Goal: Information Seeking & Learning: Learn about a topic

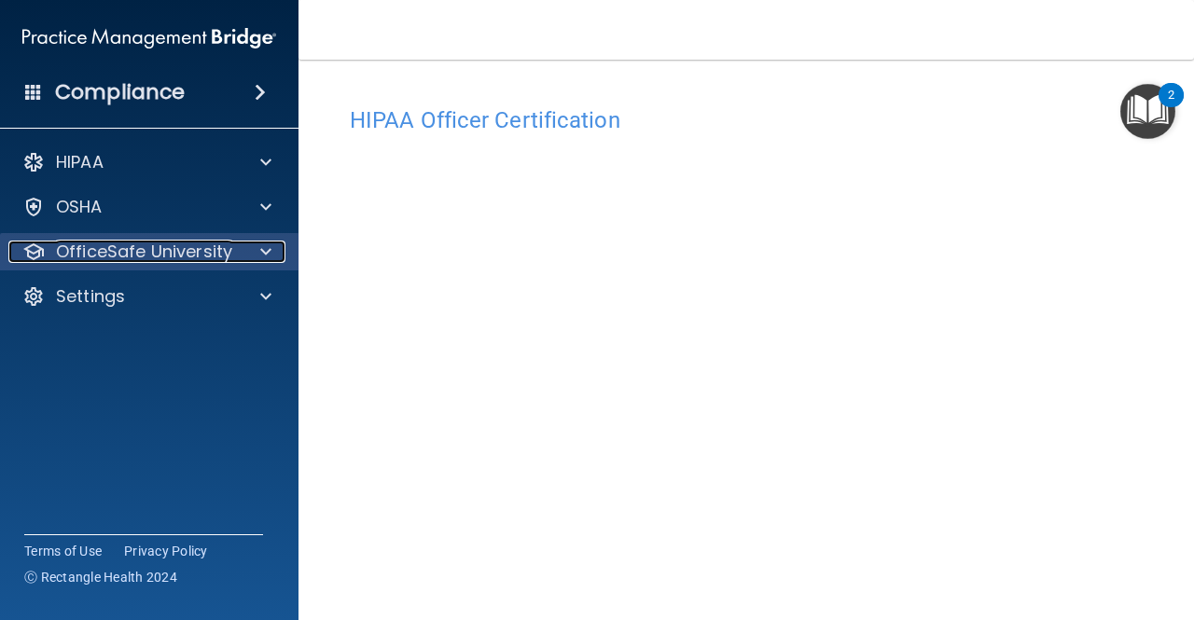
click at [269, 246] on span at bounding box center [265, 252] width 11 height 22
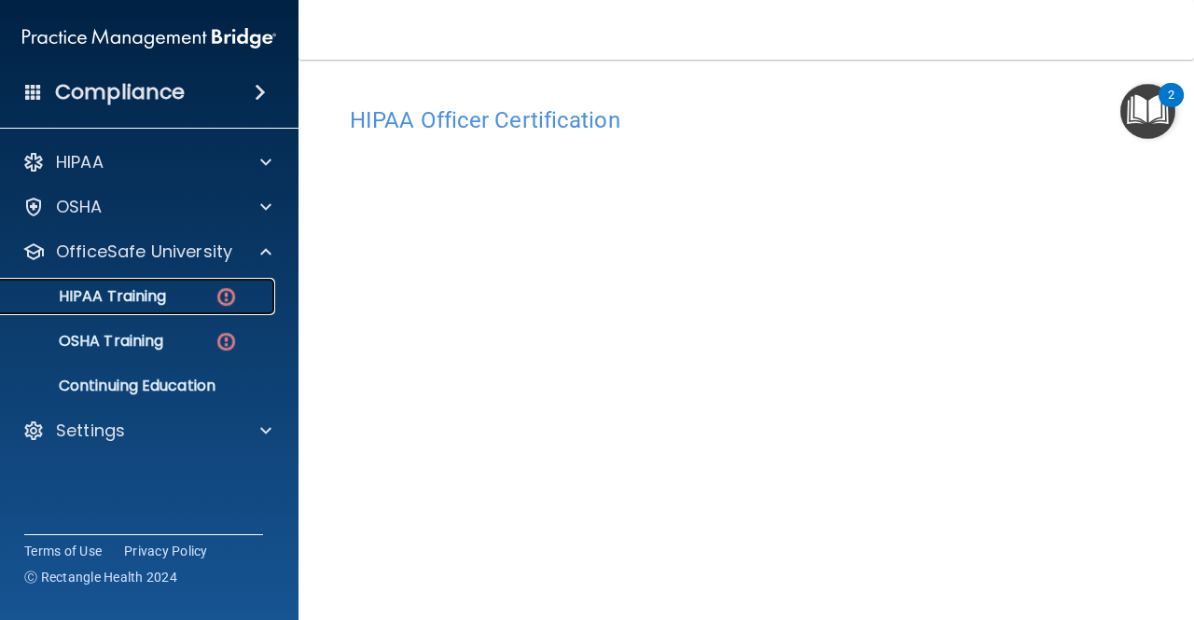
click at [196, 287] on div "HIPAA Training" at bounding box center [139, 296] width 255 height 19
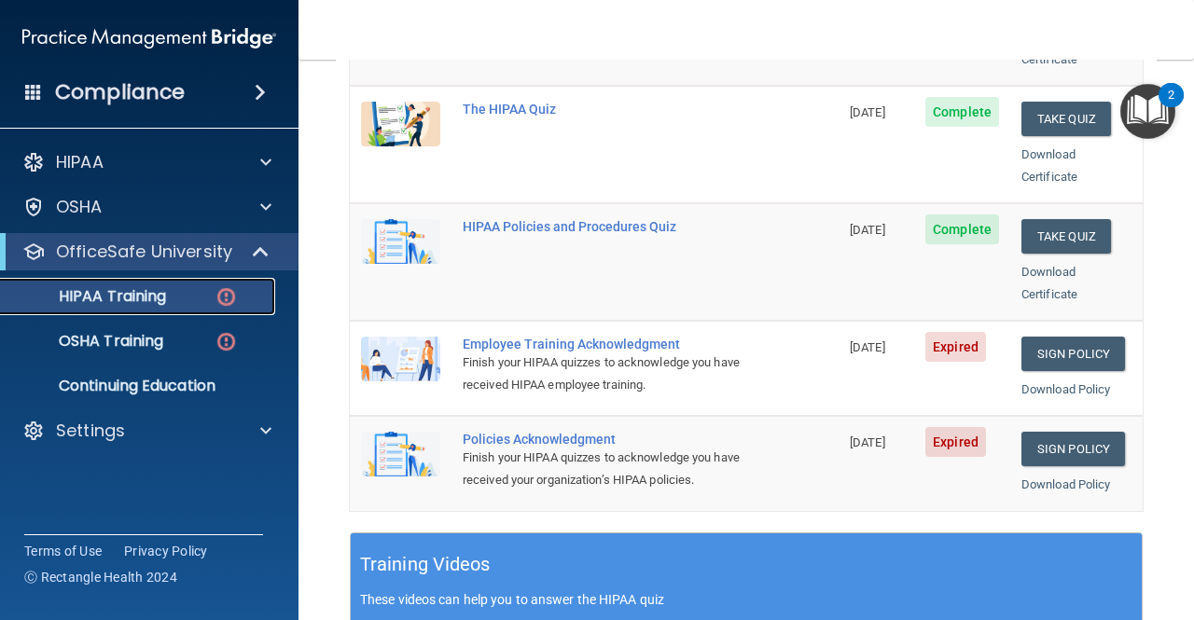
scroll to position [384, 0]
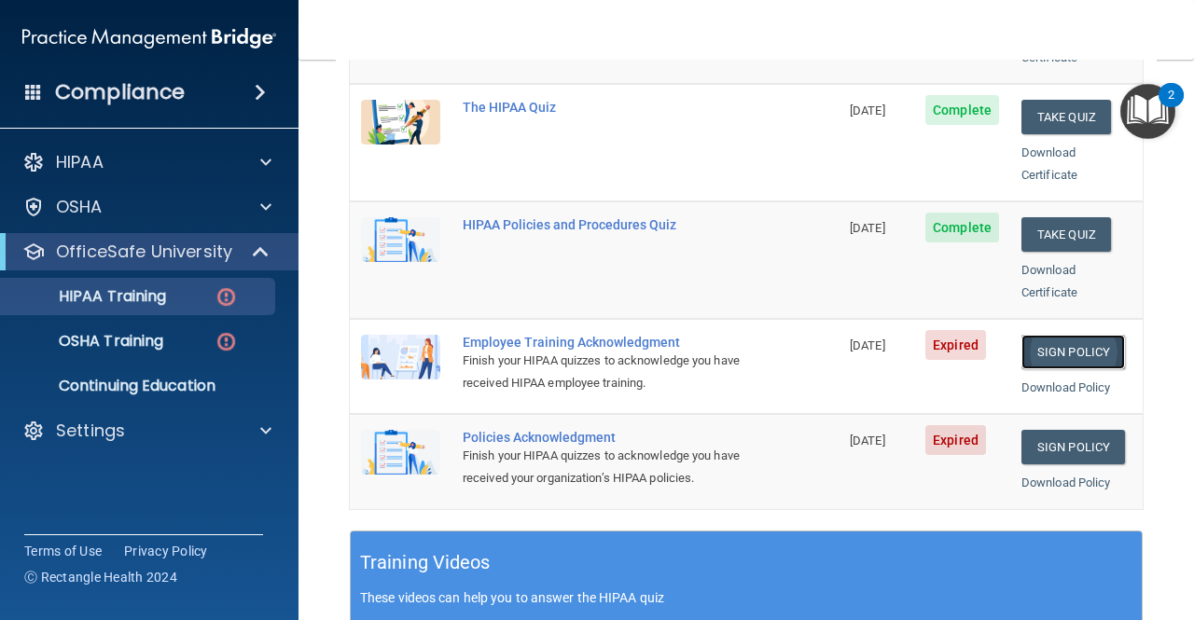
click at [1041, 335] on link "Sign Policy" at bounding box center [1072, 352] width 103 height 34
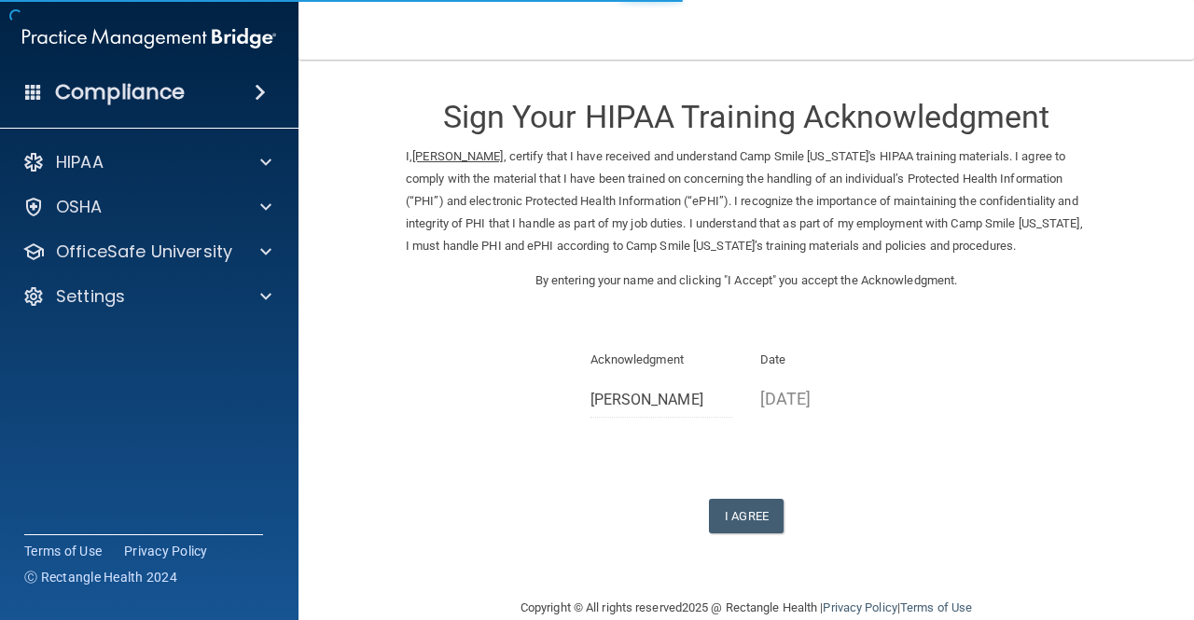
scroll to position [54, 0]
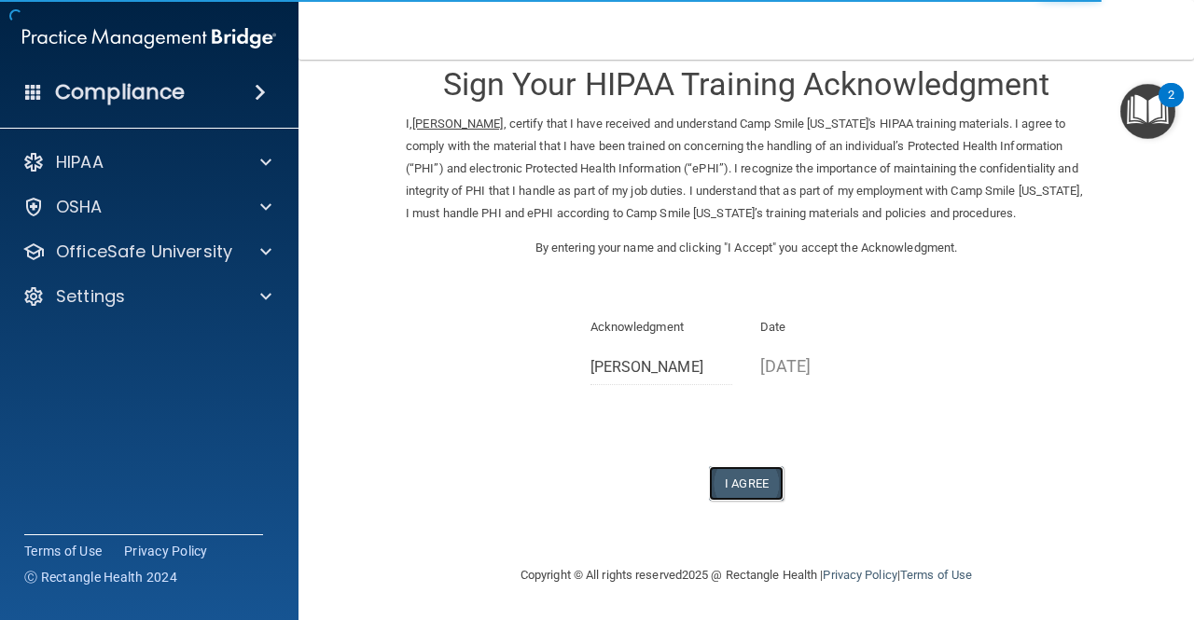
click at [745, 484] on button "I Agree" at bounding box center [746, 483] width 75 height 34
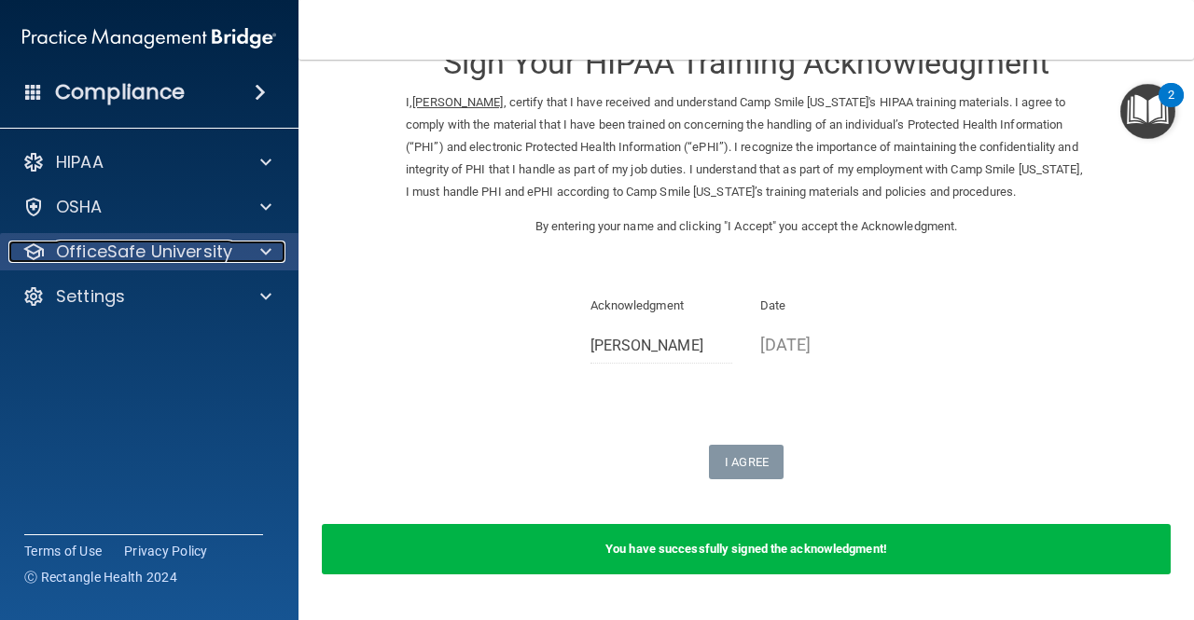
click at [168, 257] on p "OfficeSafe University" at bounding box center [144, 252] width 176 height 22
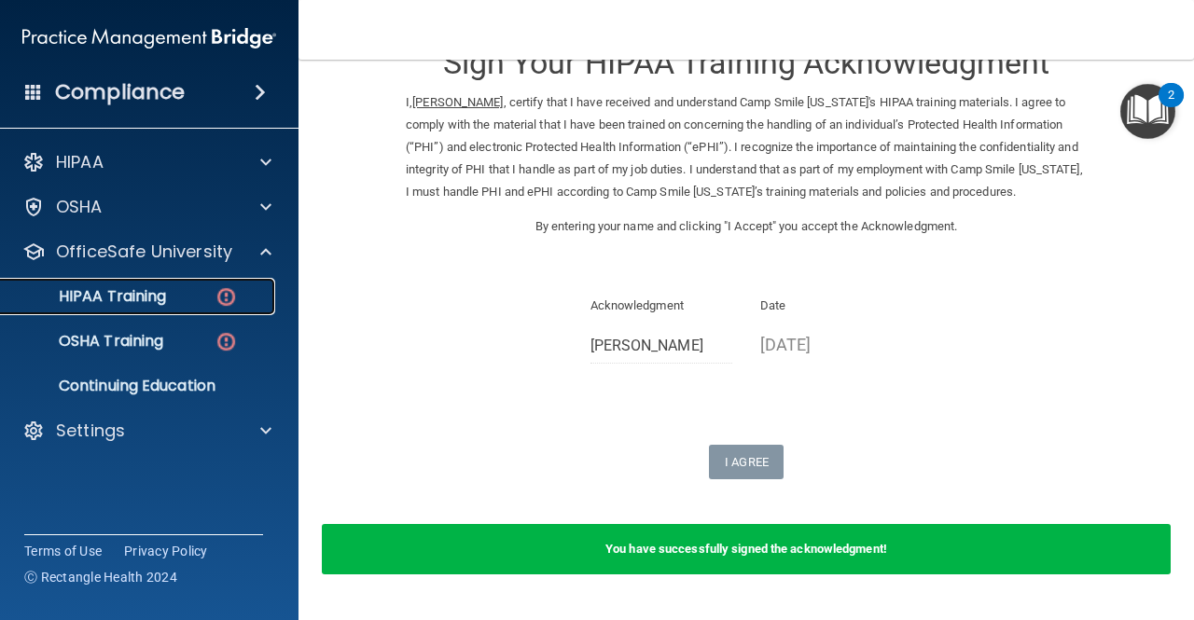
click at [164, 302] on p "HIPAA Training" at bounding box center [89, 296] width 154 height 19
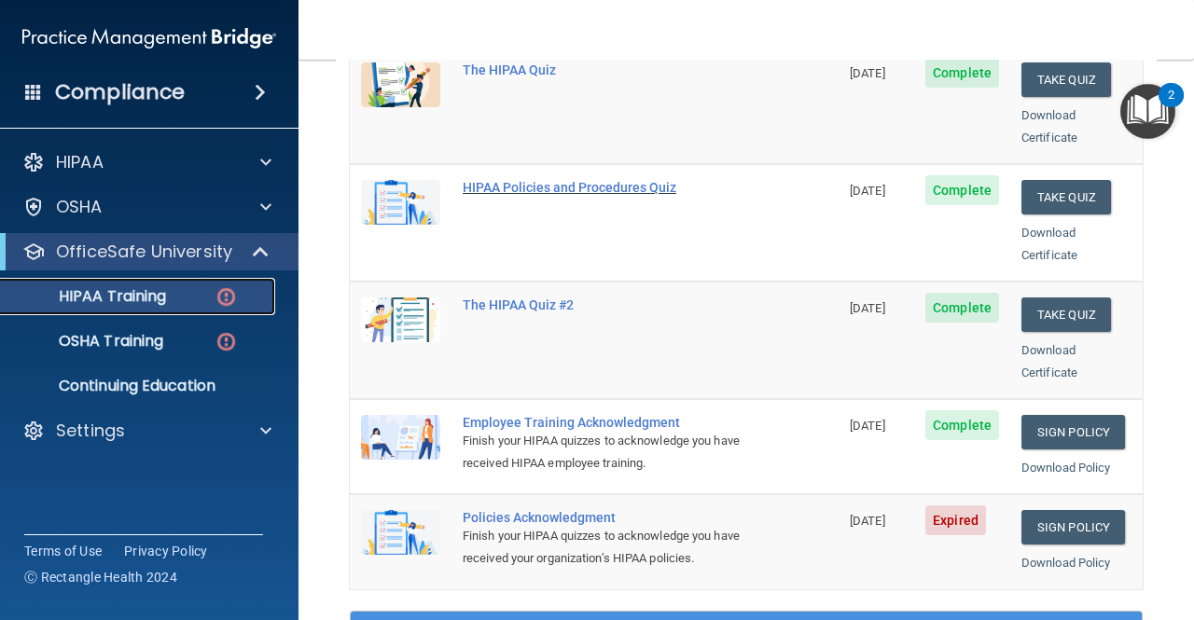
scroll to position [304, 0]
click at [1078, 510] on link "Sign Policy" at bounding box center [1072, 527] width 103 height 34
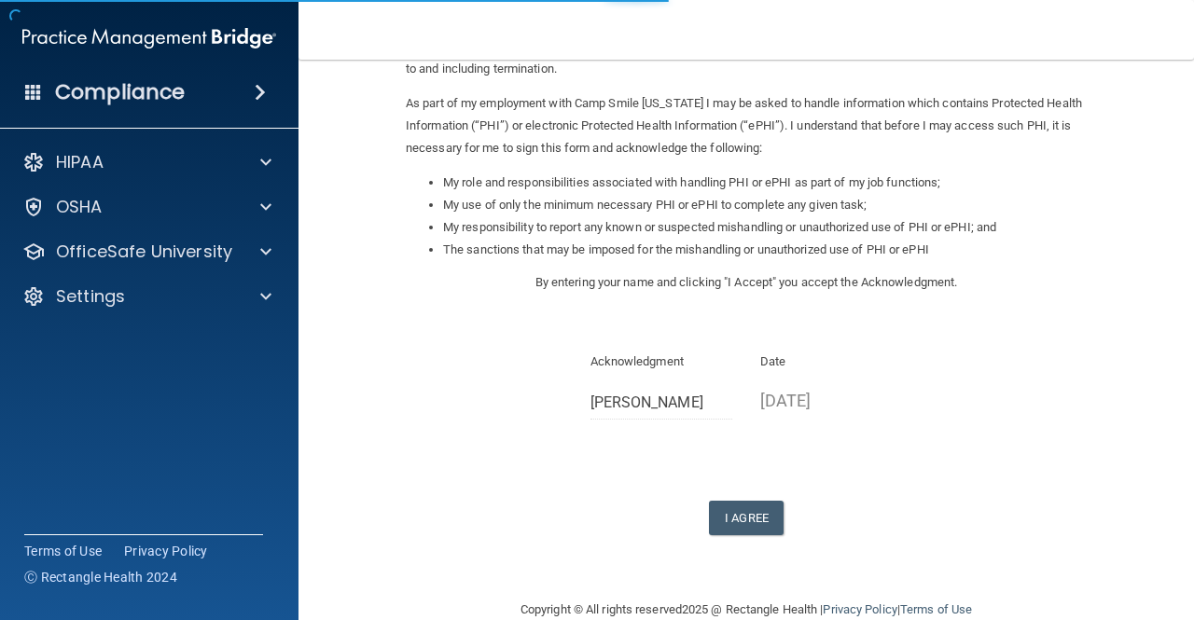
scroll to position [201, 0]
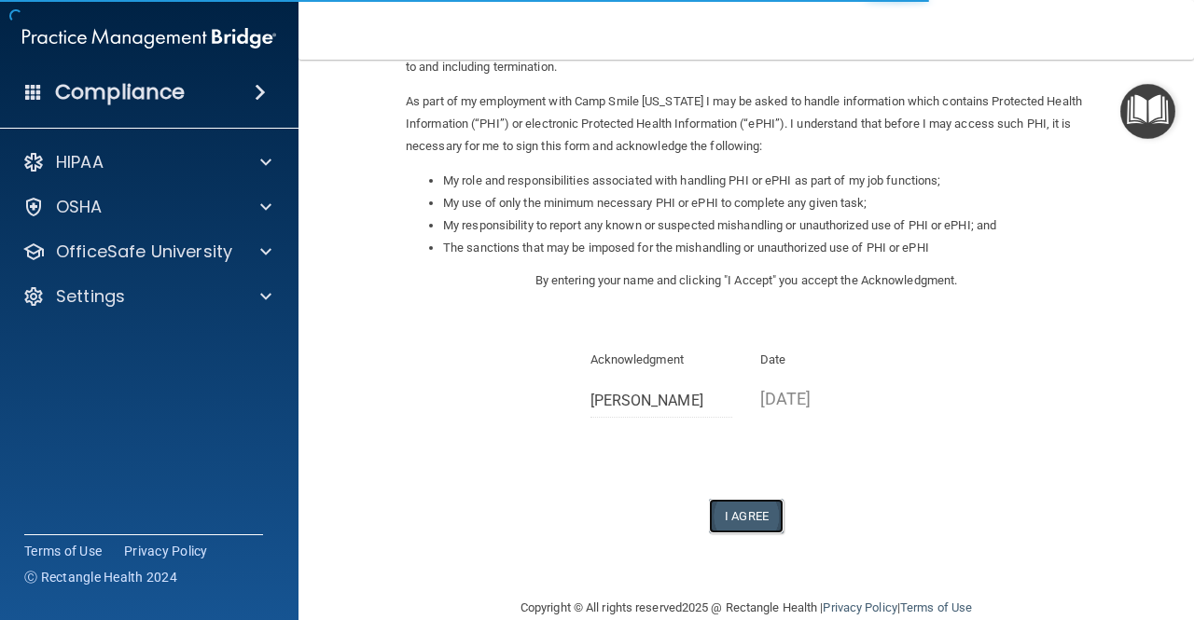
click at [741, 523] on button "I Agree" at bounding box center [746, 516] width 75 height 34
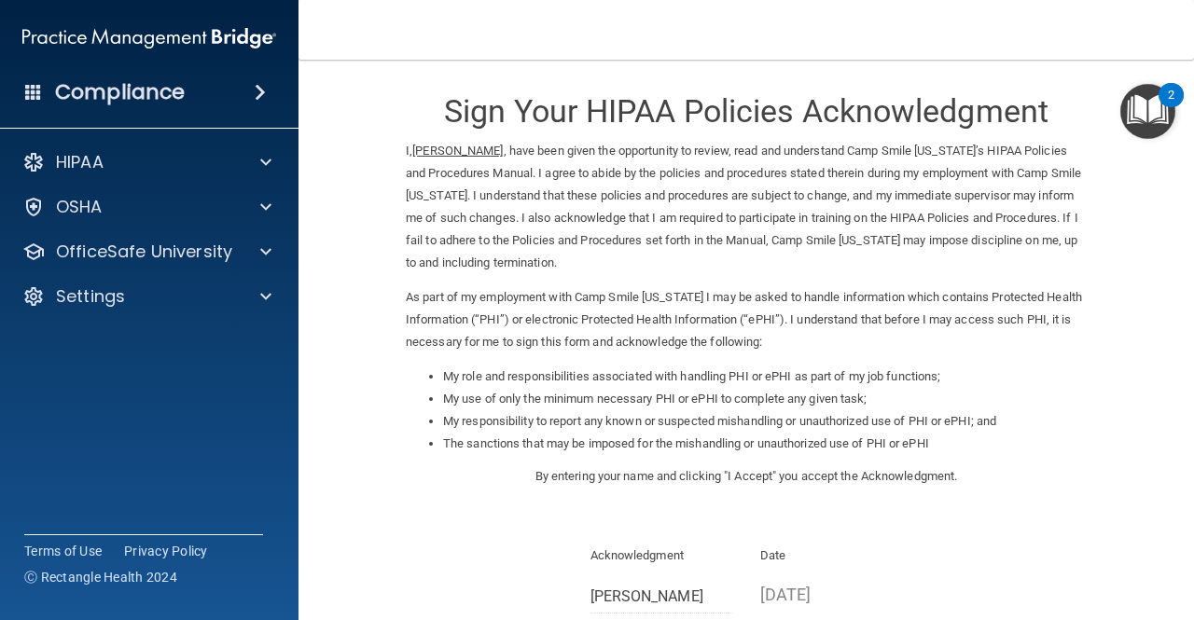
scroll to position [0, 0]
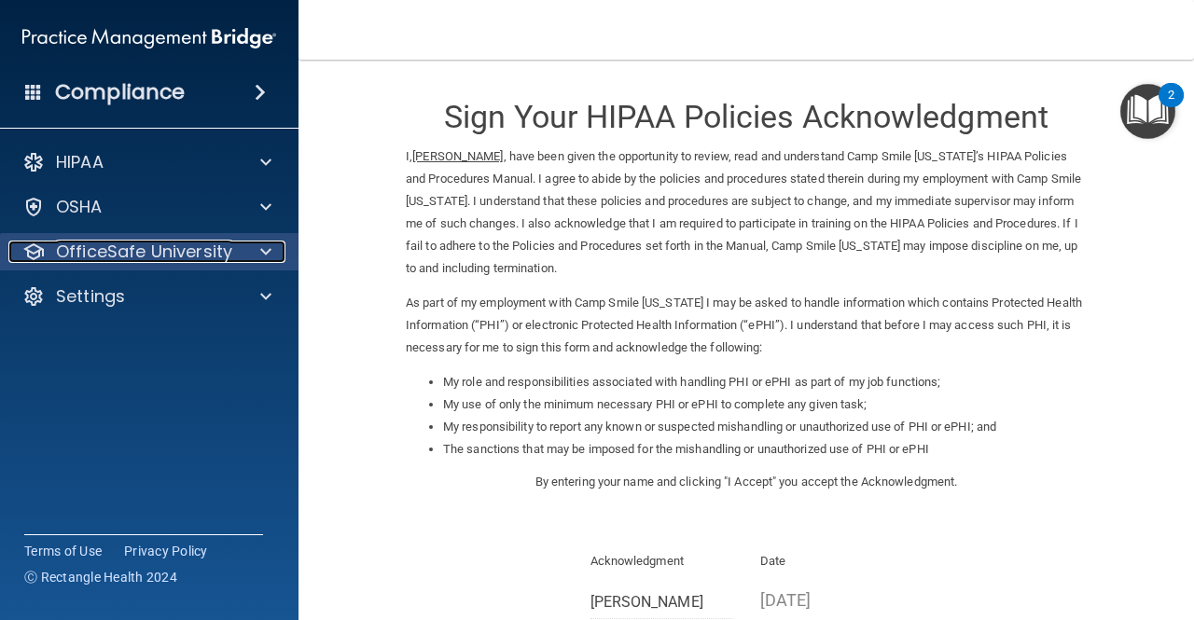
click at [241, 257] on div at bounding box center [263, 252] width 47 height 22
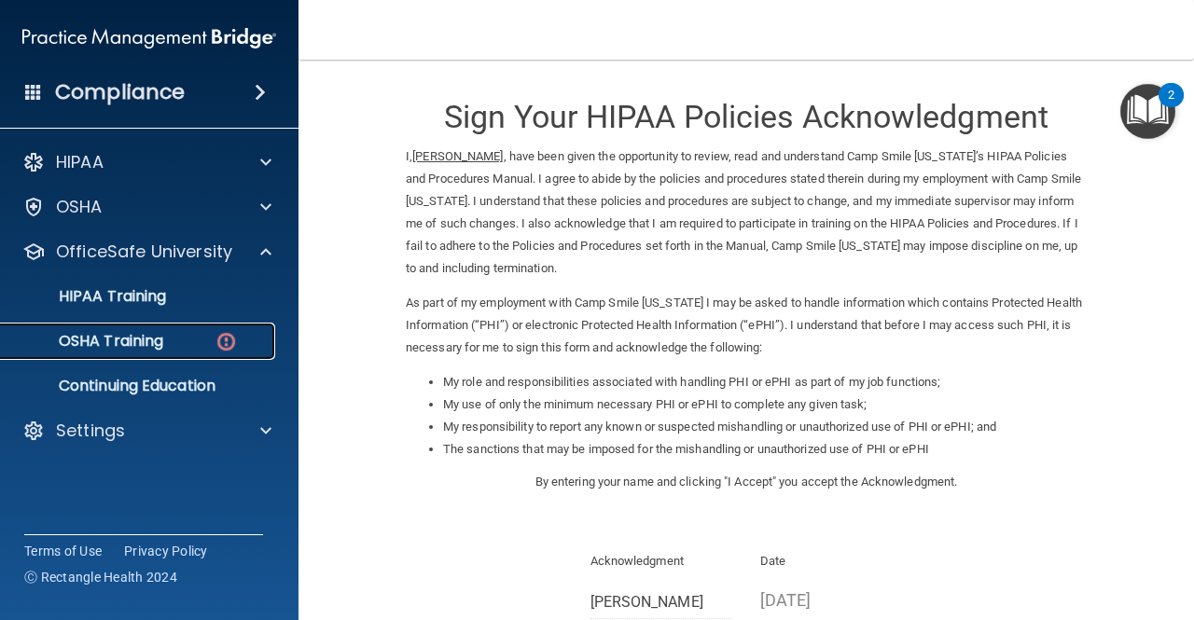
click at [180, 337] on div "OSHA Training" at bounding box center [139, 341] width 255 height 19
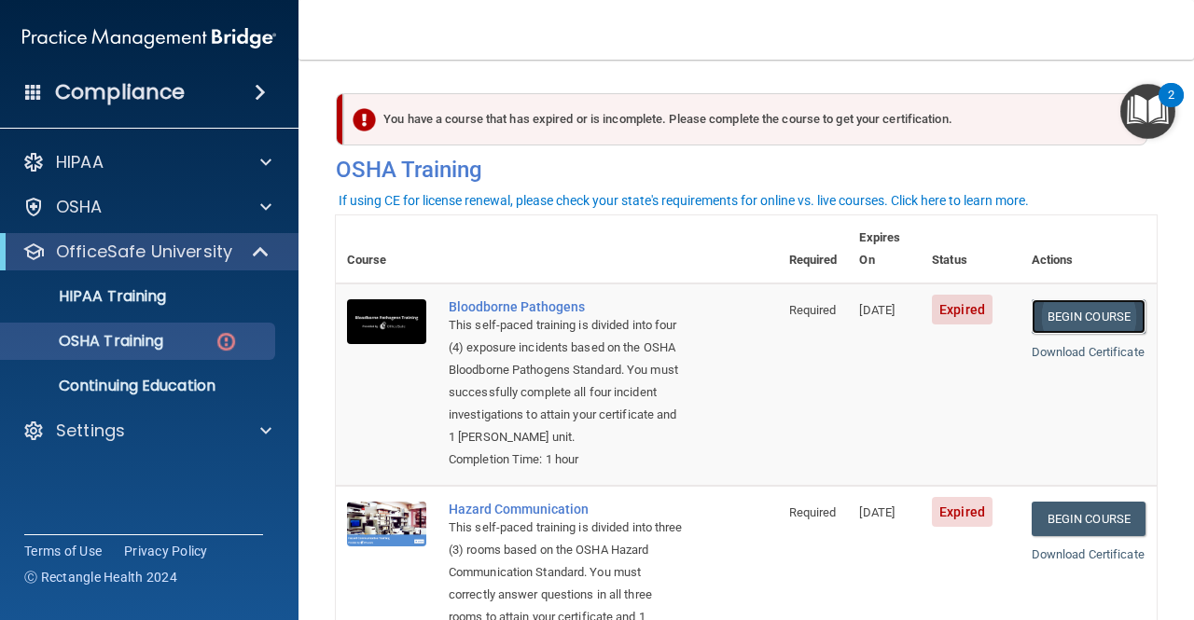
click at [1065, 299] on link "Begin Course" at bounding box center [1088, 316] width 114 height 34
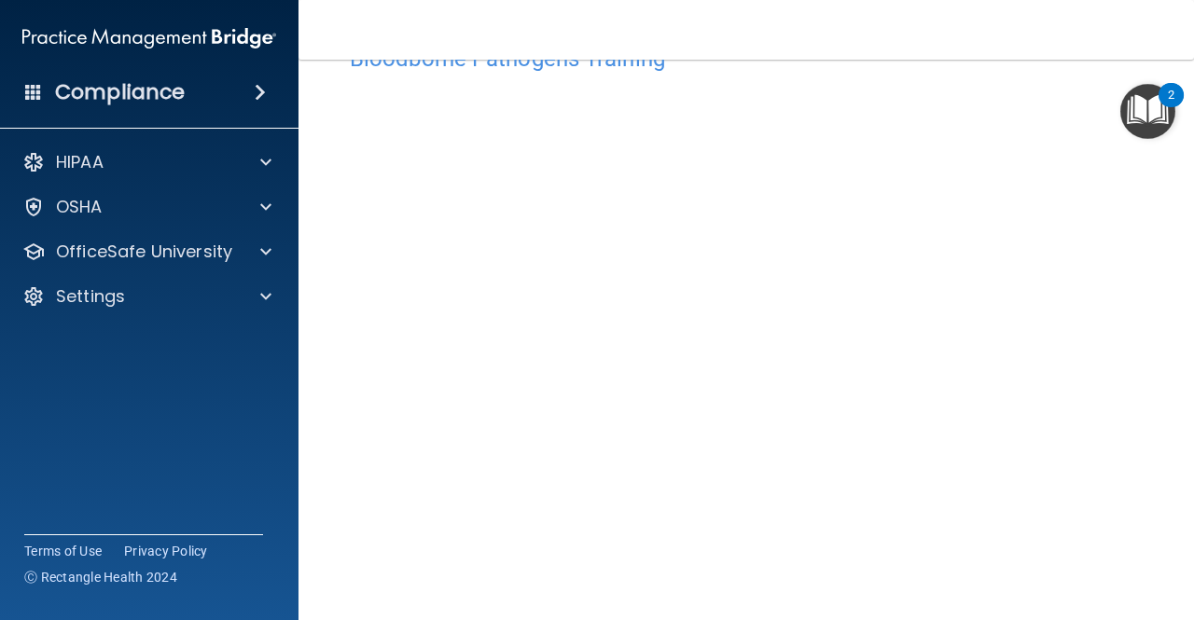
scroll to position [62, 0]
click at [20, 514] on div "Compliance HIPAA Documents and Policies Report an Incident Business Associates …" at bounding box center [149, 310] width 298 height 620
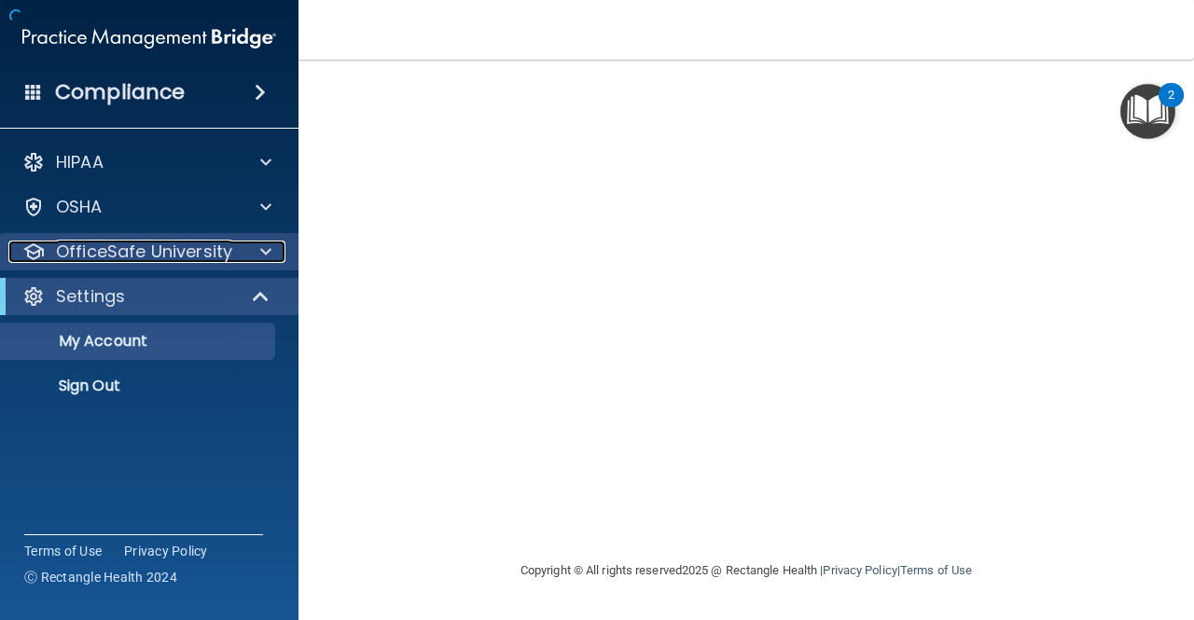
click at [257, 253] on div at bounding box center [263, 252] width 47 height 22
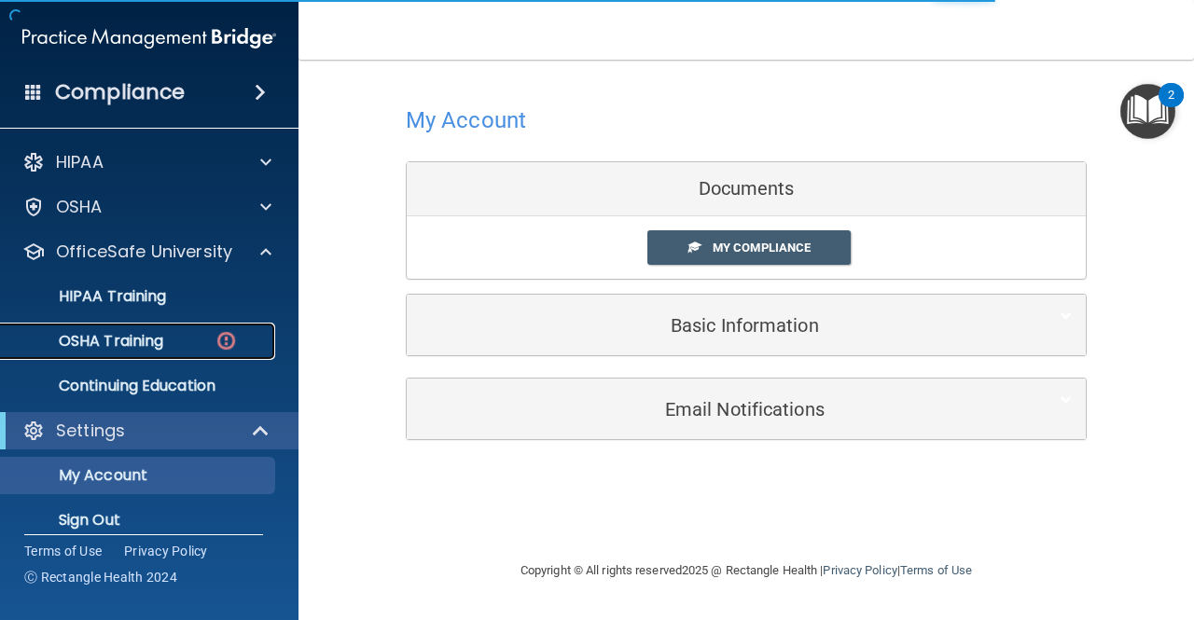
click at [216, 352] on img at bounding box center [225, 340] width 23 height 23
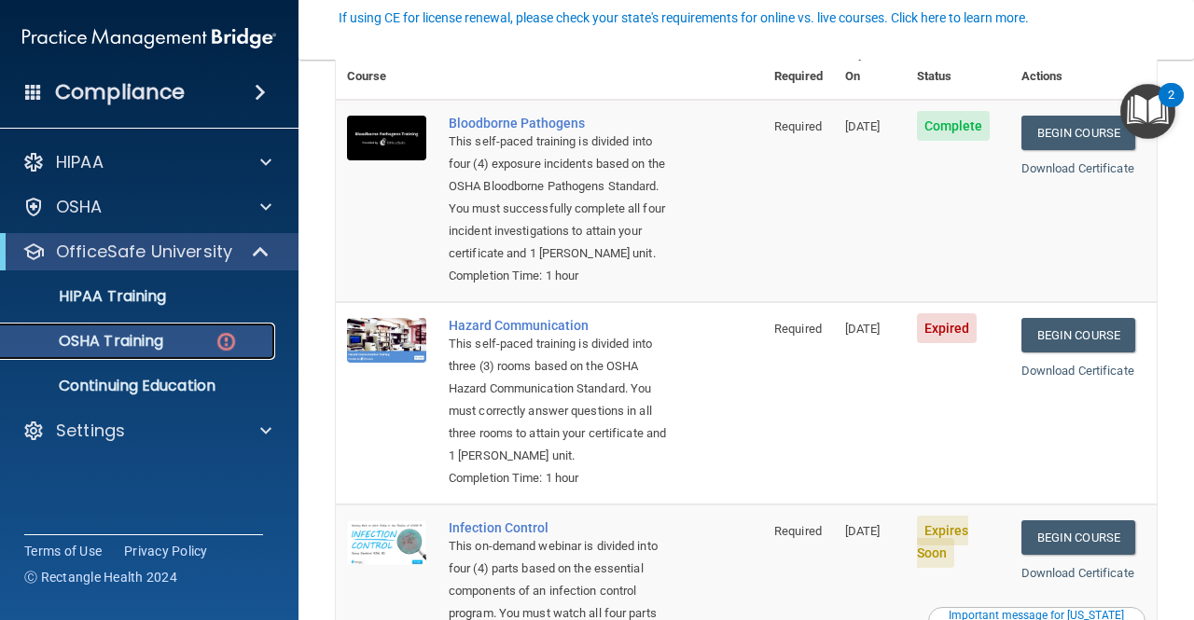
scroll to position [188, 0]
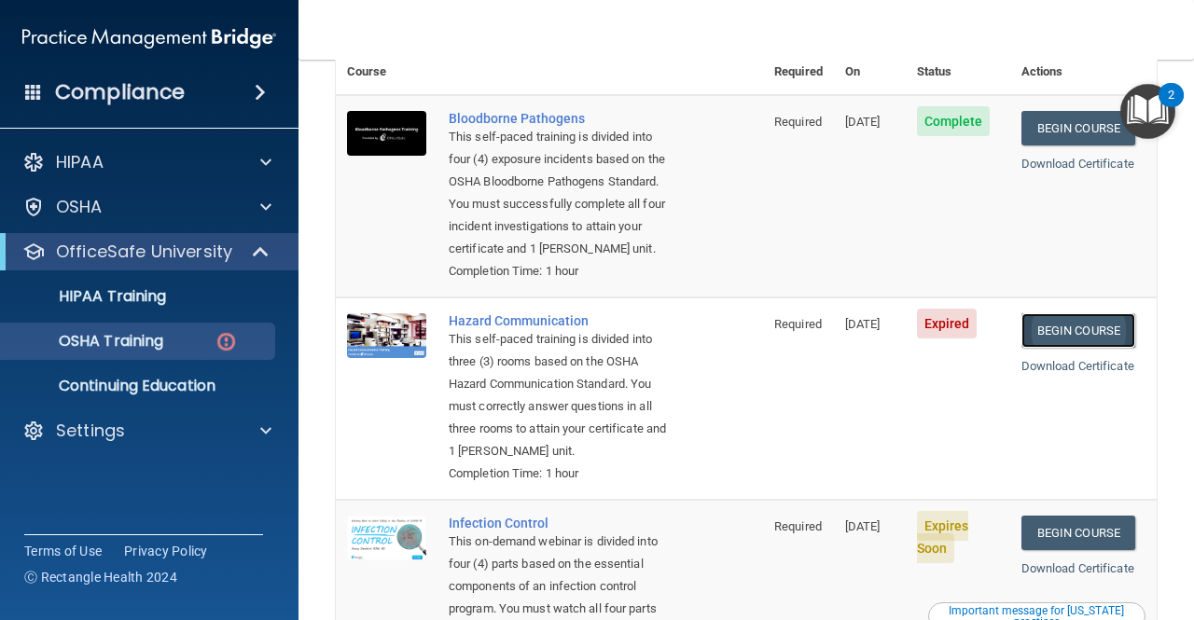
click at [1103, 322] on link "Begin Course" at bounding box center [1078, 330] width 114 height 34
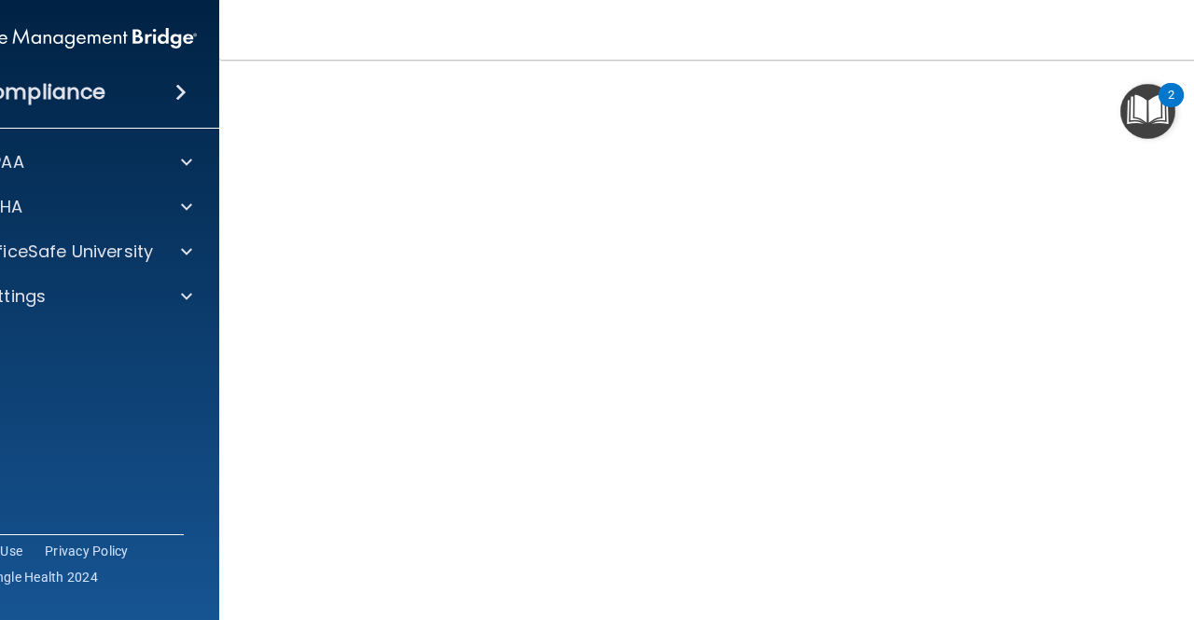
scroll to position [117, 0]
drag, startPoint x: 981, startPoint y: 31, endPoint x: 813, endPoint y: 42, distance: 168.2
click at [813, 42] on nav "Toggle navigation Emmie Ellena emmie.ellena@campsmile.com Manage My Enterprise …" at bounding box center [746, 30] width 1054 height 60
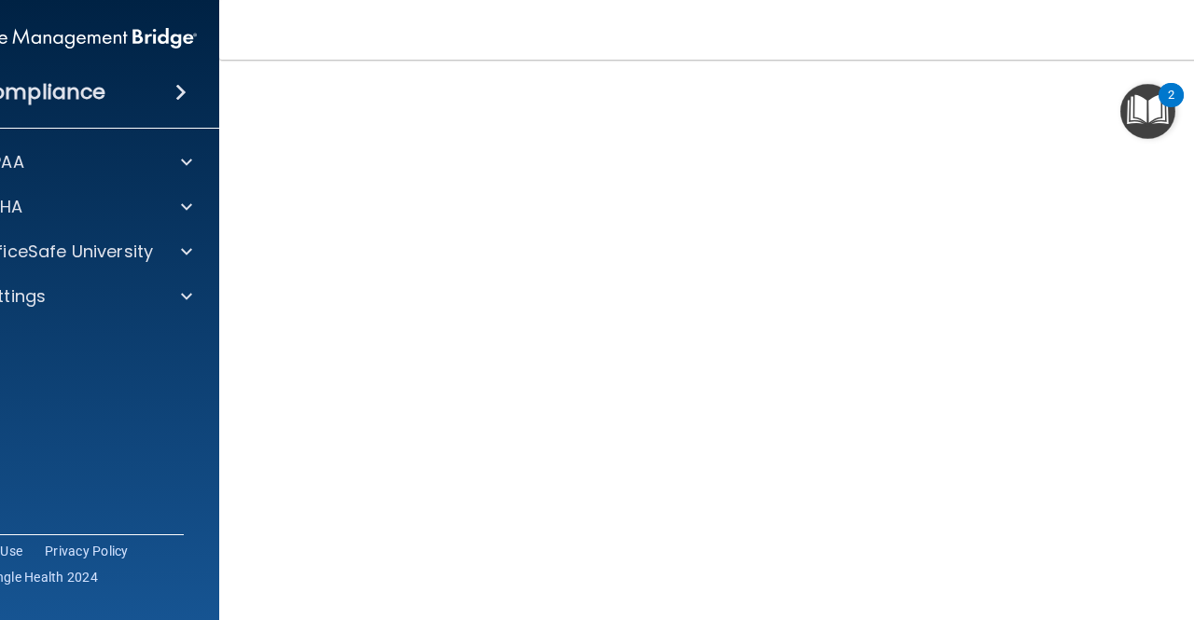
click at [1138, 131] on img "Open Resource Center, 2 new notifications" at bounding box center [1147, 111] width 55 height 55
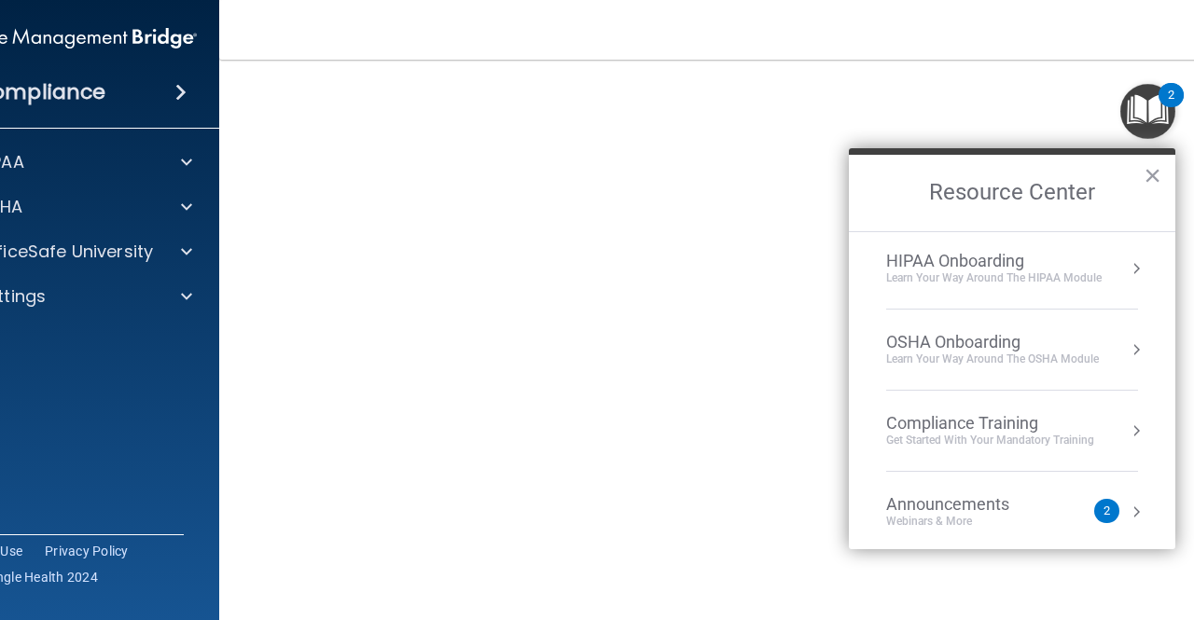
scroll to position [3, 0]
click at [256, 193] on div "Hazard Communication Training This course doesn’t expire until 09/13/2025. Are …" at bounding box center [745, 360] width 979 height 687
click at [239, 203] on main "Hazard Communication Training This course doesn’t expire until 09/13/2025. Are …" at bounding box center [746, 340] width 1054 height 560
click at [256, 212] on div "Hazard Communication Training This course doesn’t expire until 09/13/2025. Are …" at bounding box center [745, 360] width 979 height 687
click at [246, 213] on main "Hazard Communication Training This course doesn’t expire until 09/13/2025. Are …" at bounding box center [746, 340] width 1054 height 560
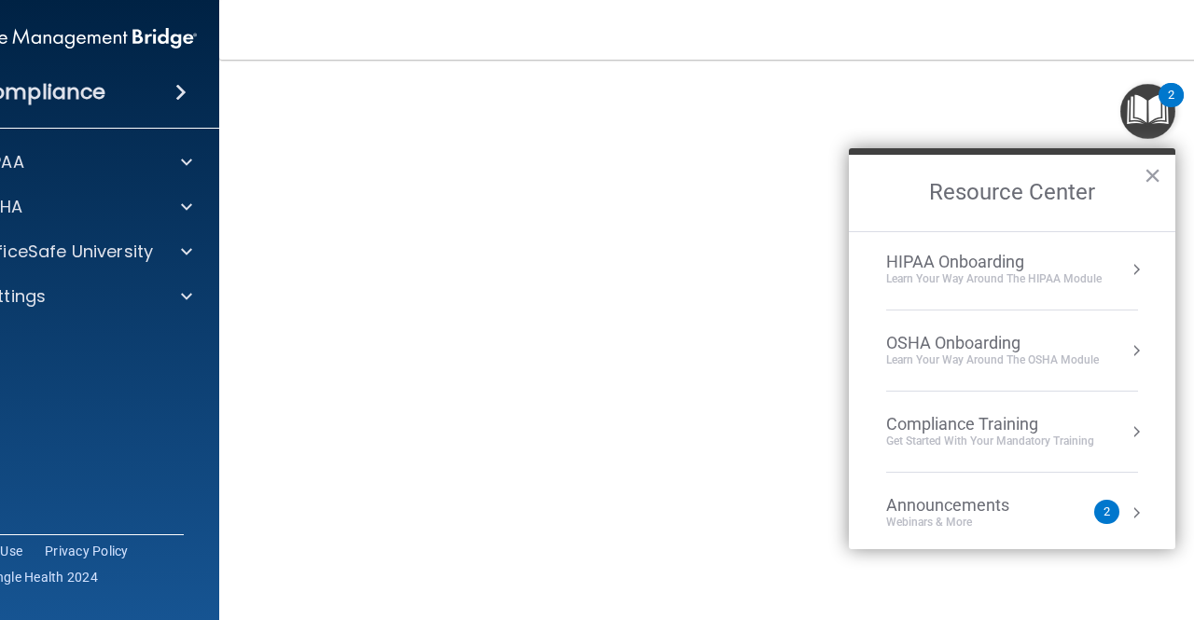
click at [577, 38] on nav "Toggle navigation Emmie Ellena emmie.ellena@campsmile.com Manage My Enterprise …" at bounding box center [746, 30] width 1054 height 60
click at [656, 46] on nav "Toggle navigation Emmie Ellena emmie.ellena@campsmile.com Manage My Enterprise …" at bounding box center [746, 30] width 1054 height 60
click at [1151, 172] on button "×" at bounding box center [1152, 175] width 18 height 30
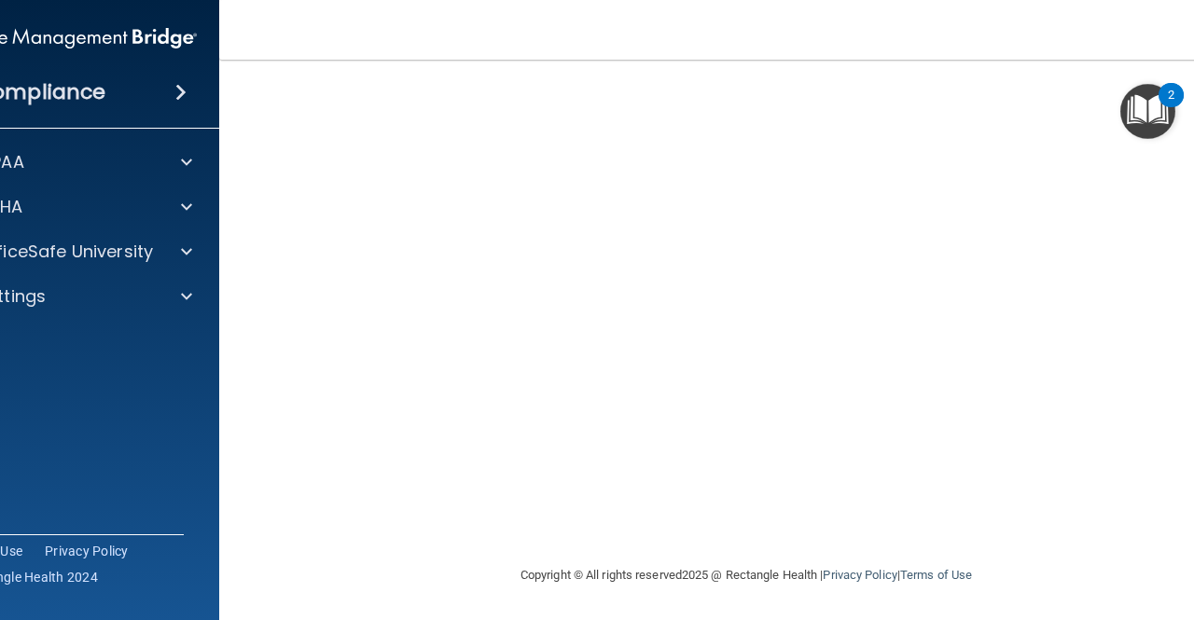
scroll to position [80, 0]
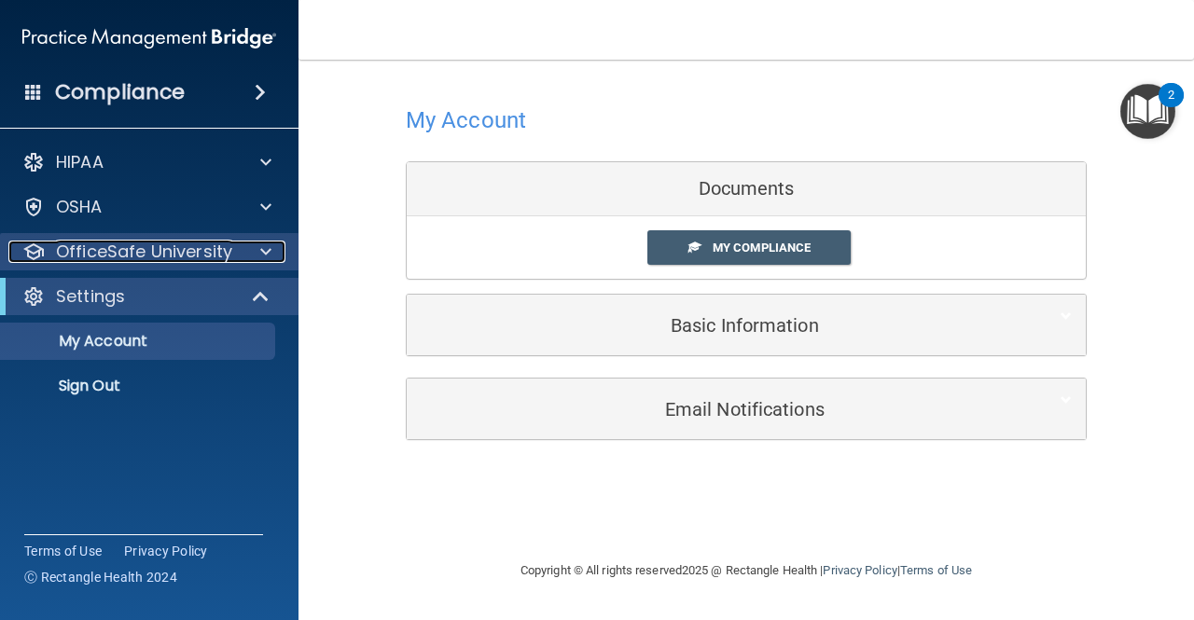
click at [237, 260] on div "OfficeSafe University" at bounding box center [123, 252] width 231 height 22
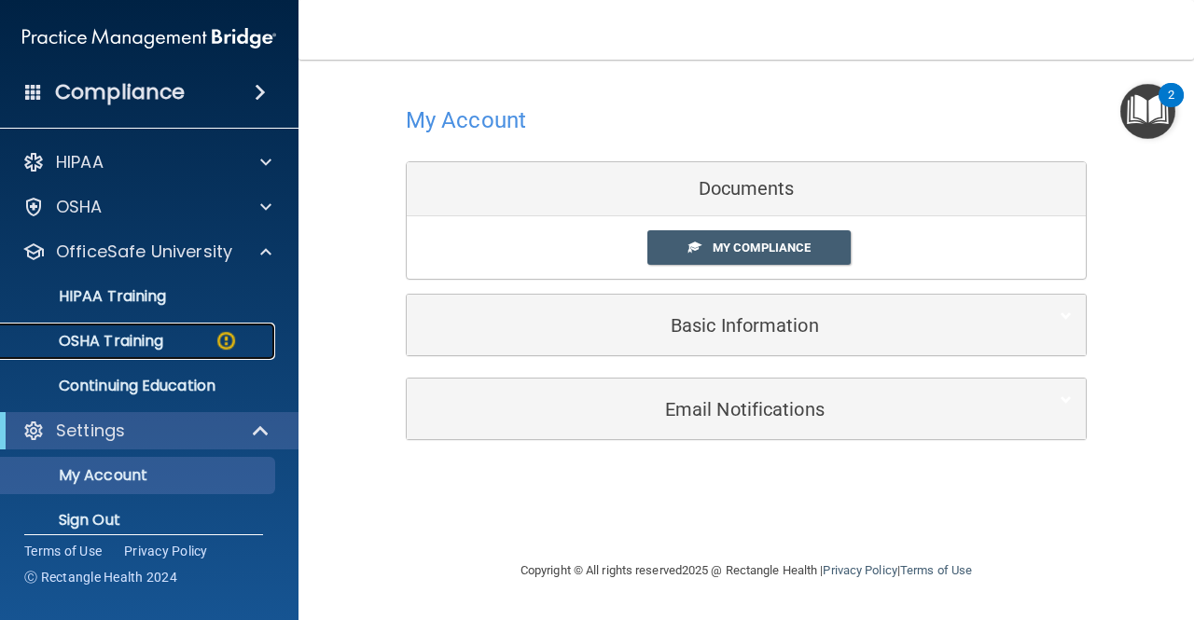
click at [138, 343] on p "OSHA Training" at bounding box center [87, 341] width 151 height 19
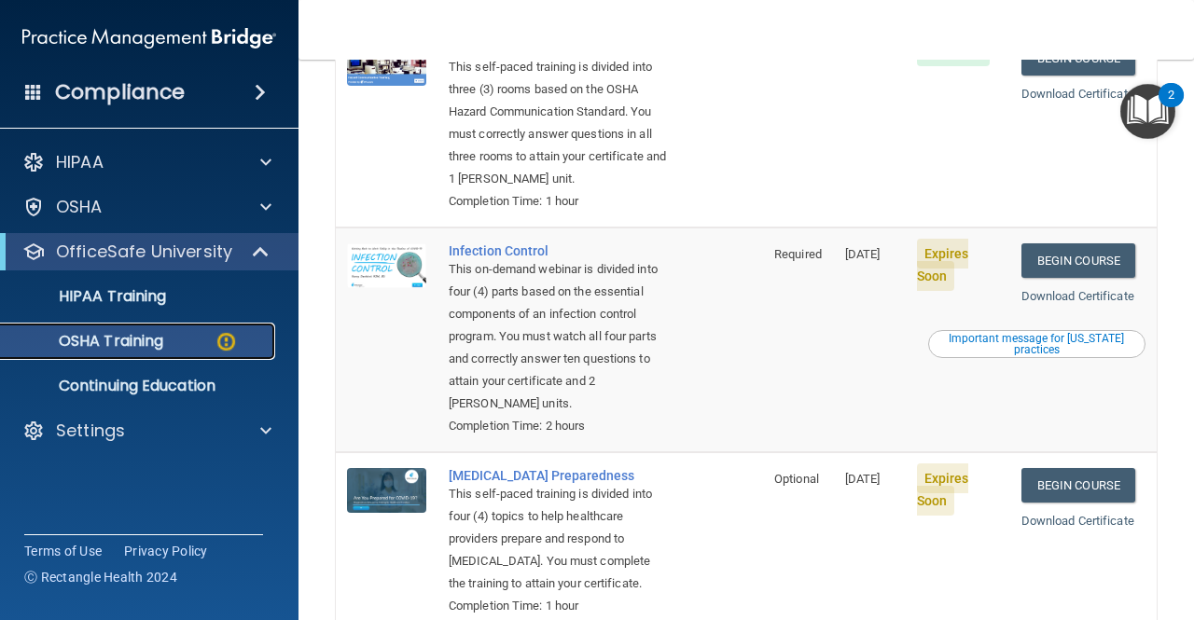
scroll to position [462, 0]
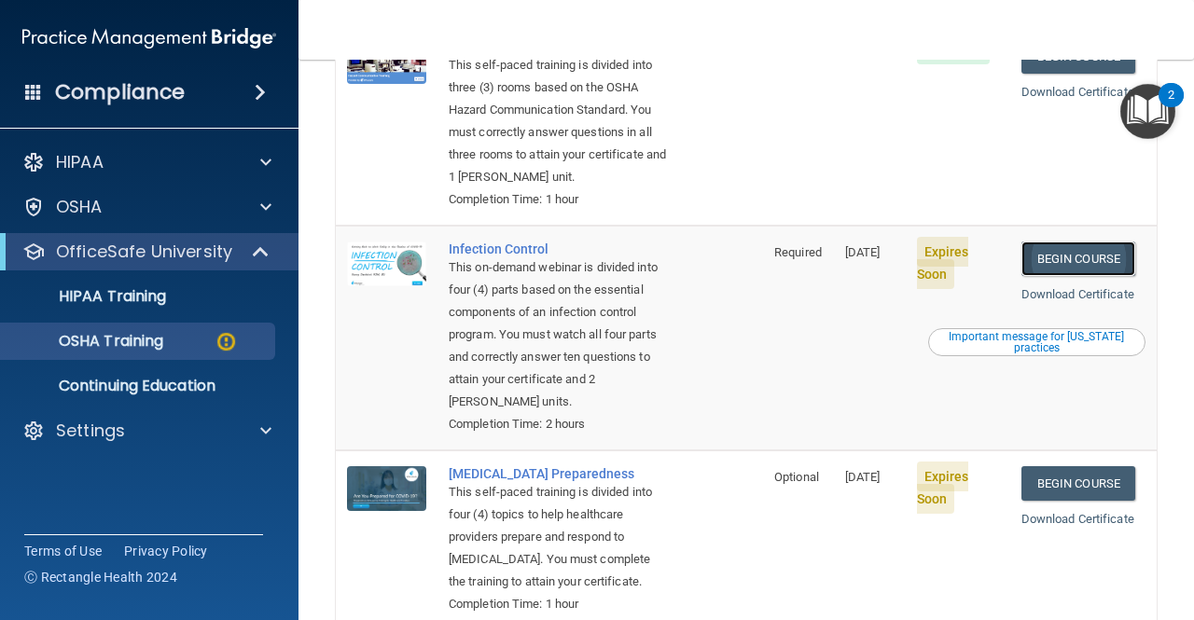
click at [1052, 276] on link "Begin Course" at bounding box center [1078, 258] width 114 height 34
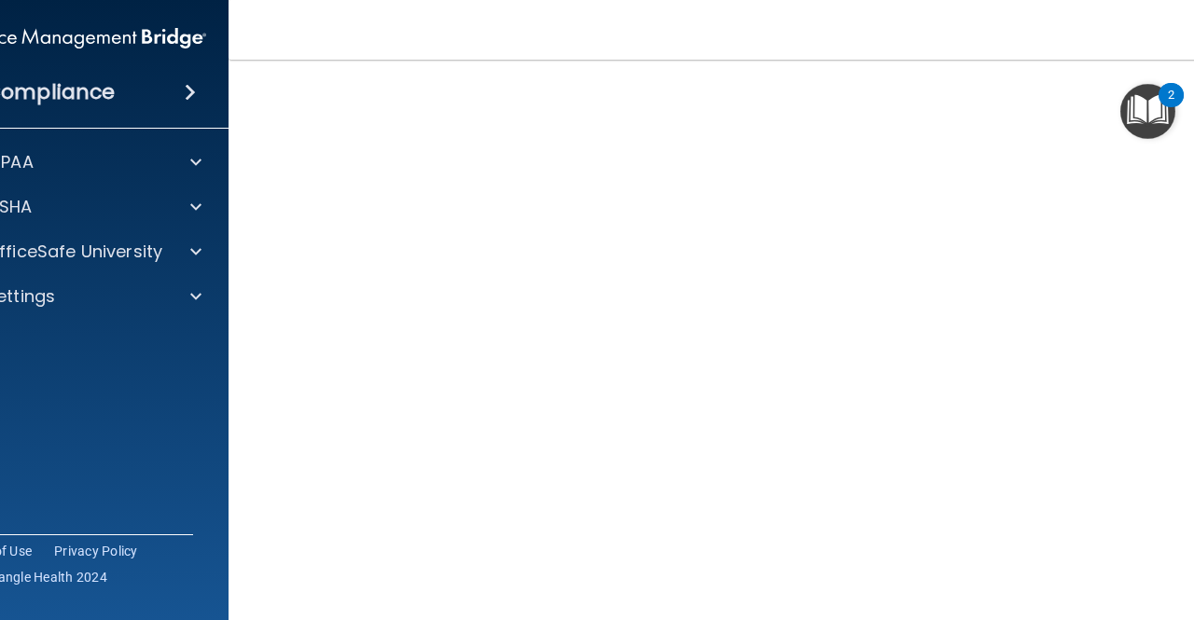
scroll to position [99, 0]
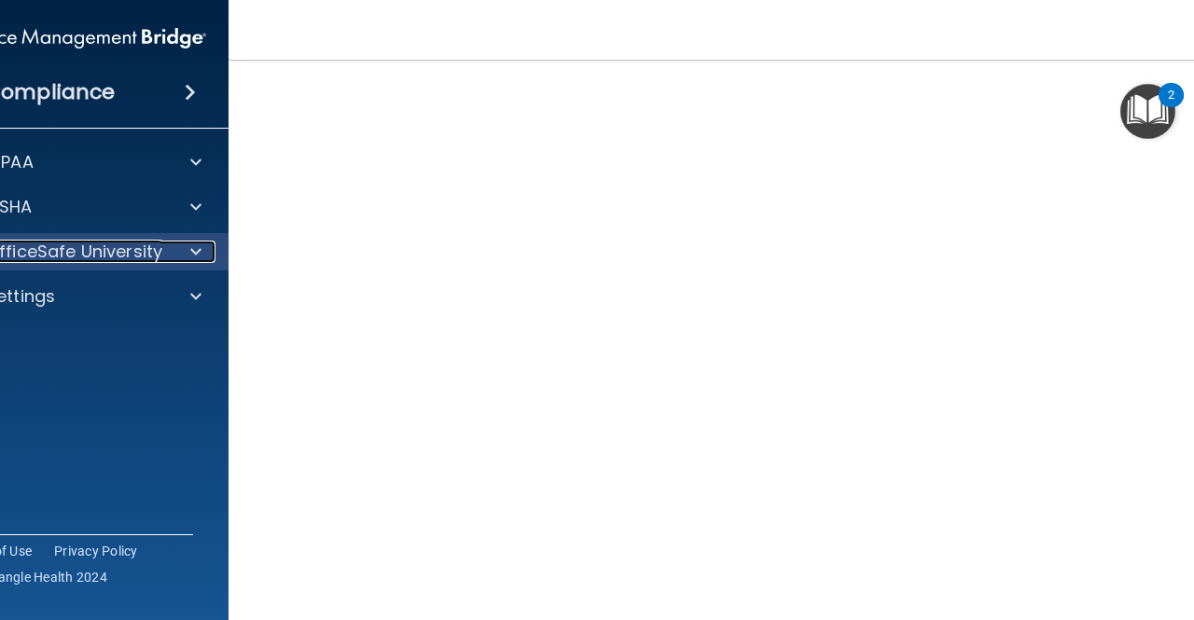
click at [191, 261] on span at bounding box center [195, 252] width 11 height 22
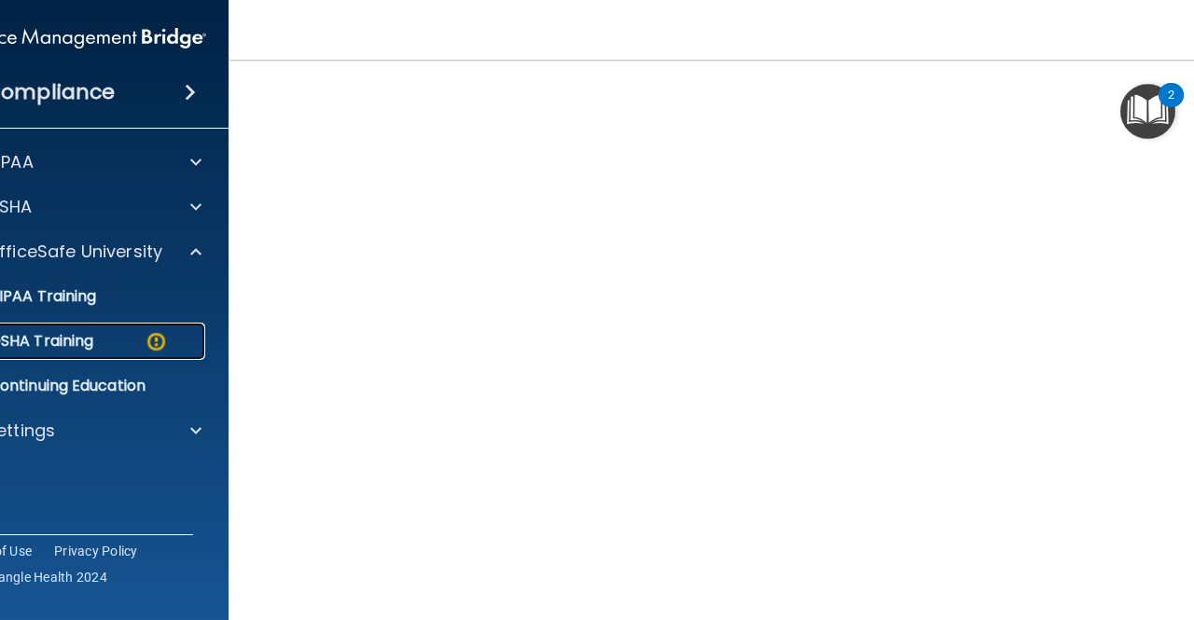
click at [123, 347] on div "OSHA Training" at bounding box center [69, 341] width 255 height 19
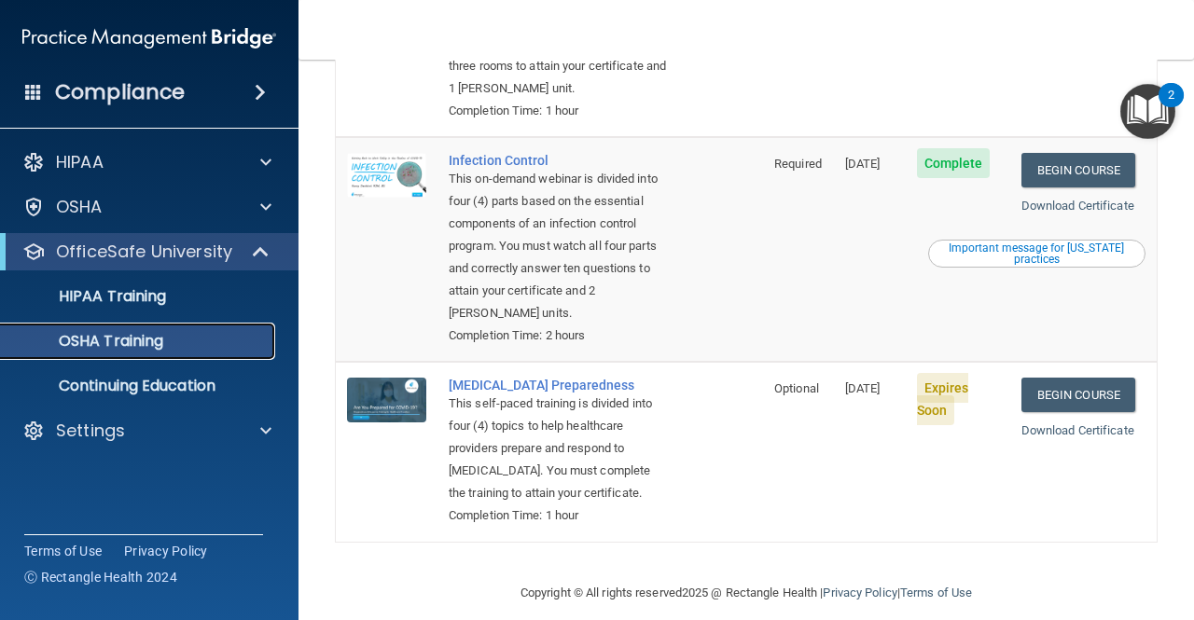
scroll to position [510, 0]
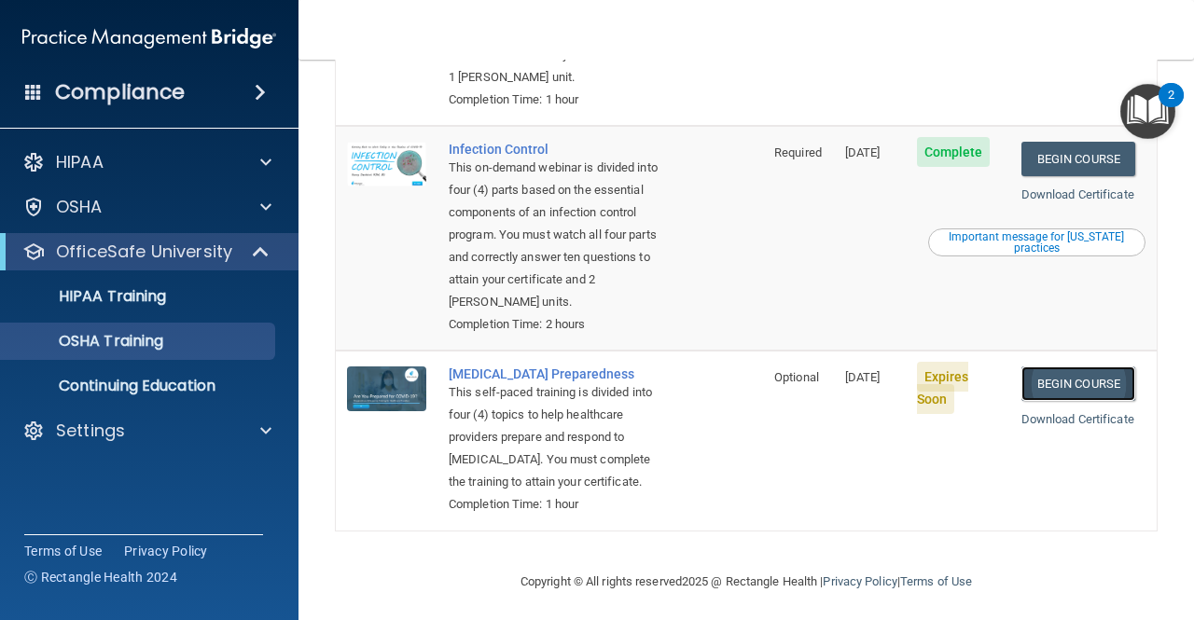
click at [1088, 401] on link "Begin Course" at bounding box center [1078, 383] width 114 height 34
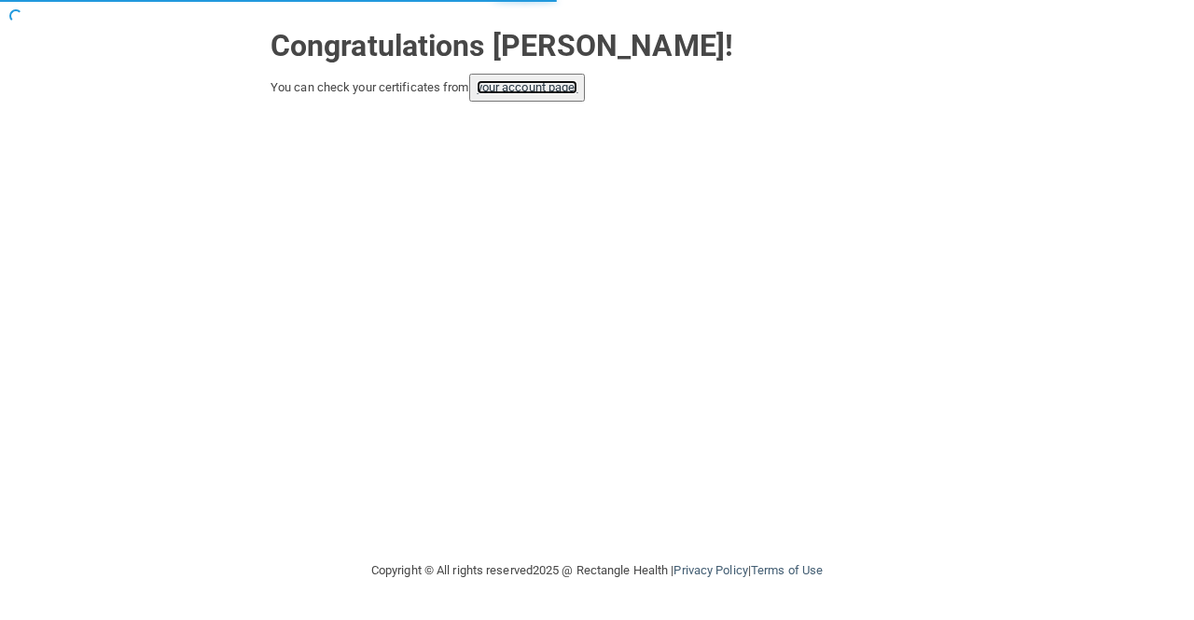
click at [528, 93] on link "your account page!" at bounding box center [527, 87] width 102 height 14
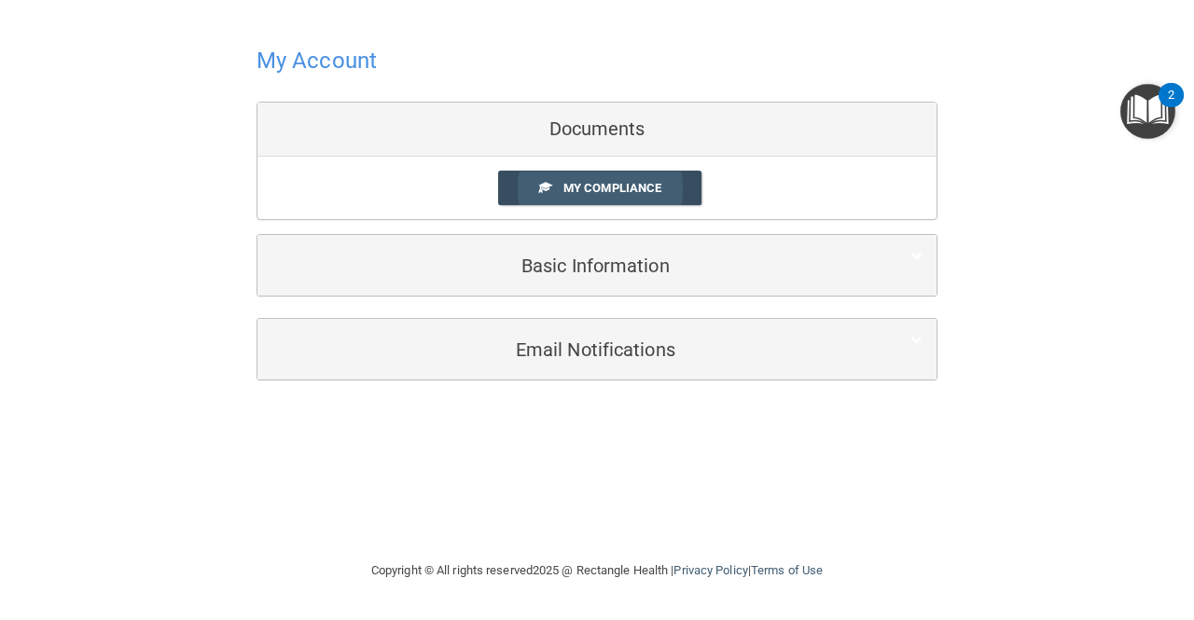
click at [619, 195] on link "My Compliance" at bounding box center [600, 188] width 204 height 34
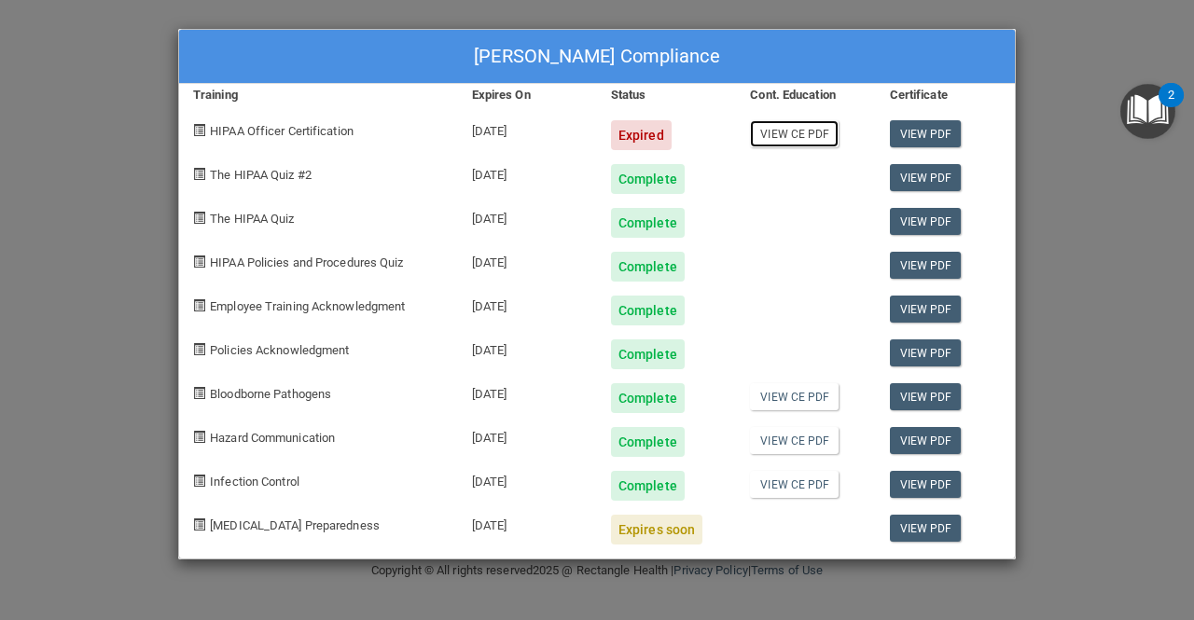
click at [790, 141] on link "View CE PDF" at bounding box center [794, 133] width 89 height 27
click at [639, 140] on div "Expired" at bounding box center [641, 135] width 61 height 30
click at [643, 129] on div "Expired" at bounding box center [641, 135] width 61 height 30
click at [660, 532] on div "Expires soon" at bounding box center [656, 530] width 91 height 30
click at [1084, 122] on div "[PERSON_NAME] Compliance Training Expires On Status Cont. Education Certificate…" at bounding box center [597, 310] width 1194 height 620
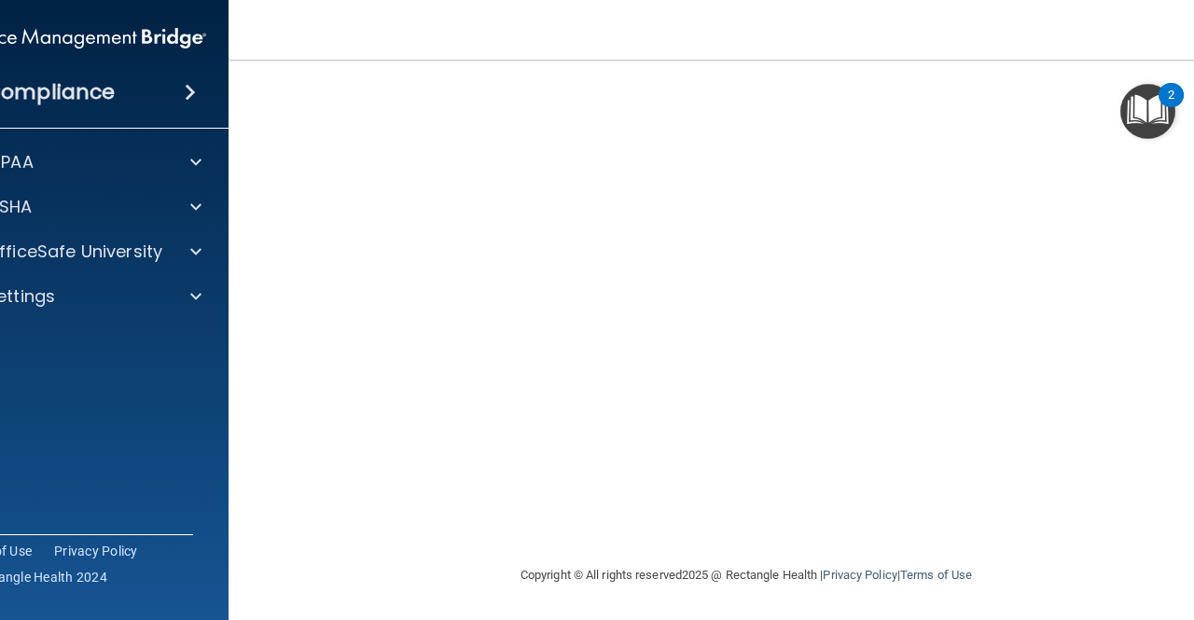
scroll to position [37, 0]
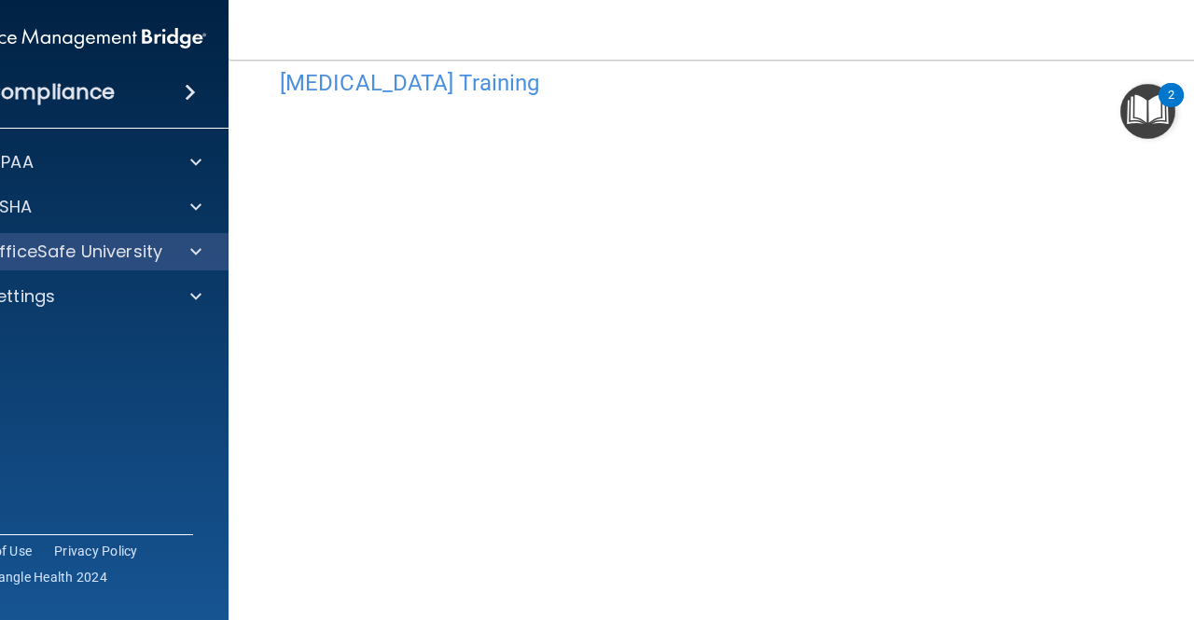
click at [2, 267] on div "OfficeSafe University" at bounding box center [79, 251] width 299 height 37
click at [139, 259] on p "OfficeSafe University" at bounding box center [74, 252] width 176 height 22
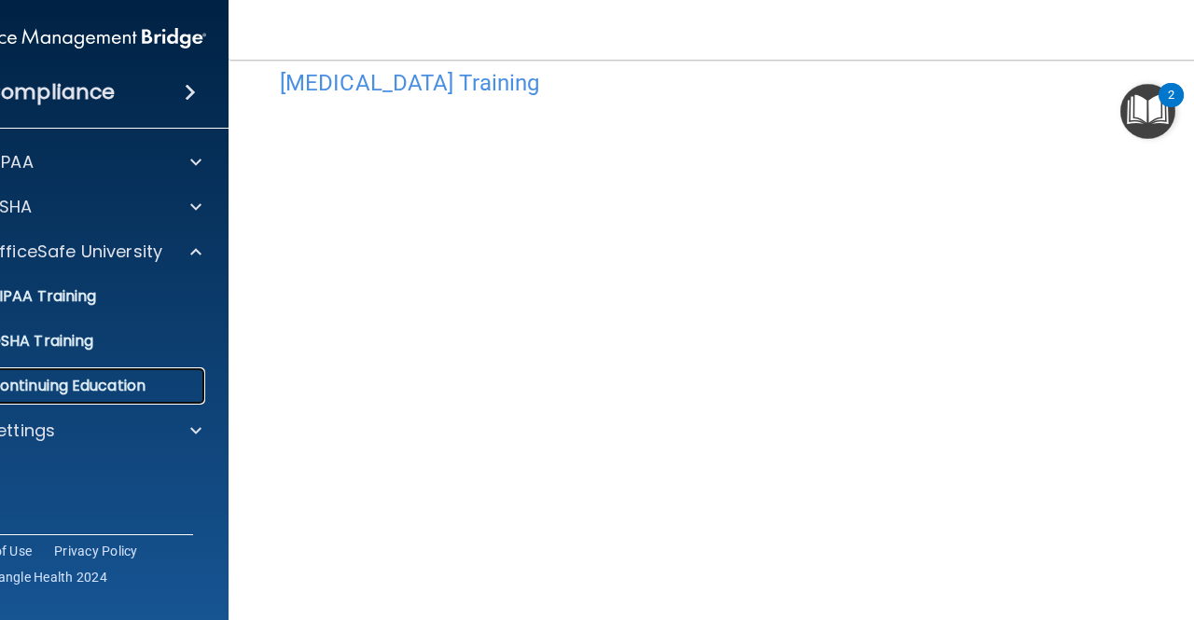
click at [97, 368] on link "Continuing Education" at bounding box center [58, 385] width 294 height 37
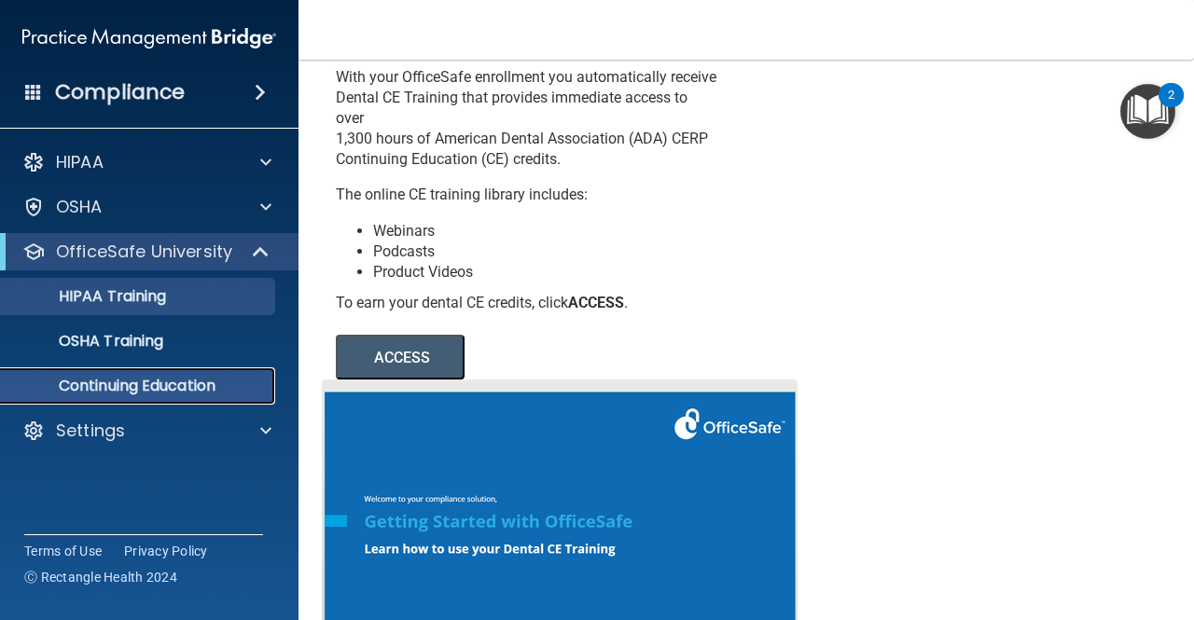
scroll to position [35, 0]
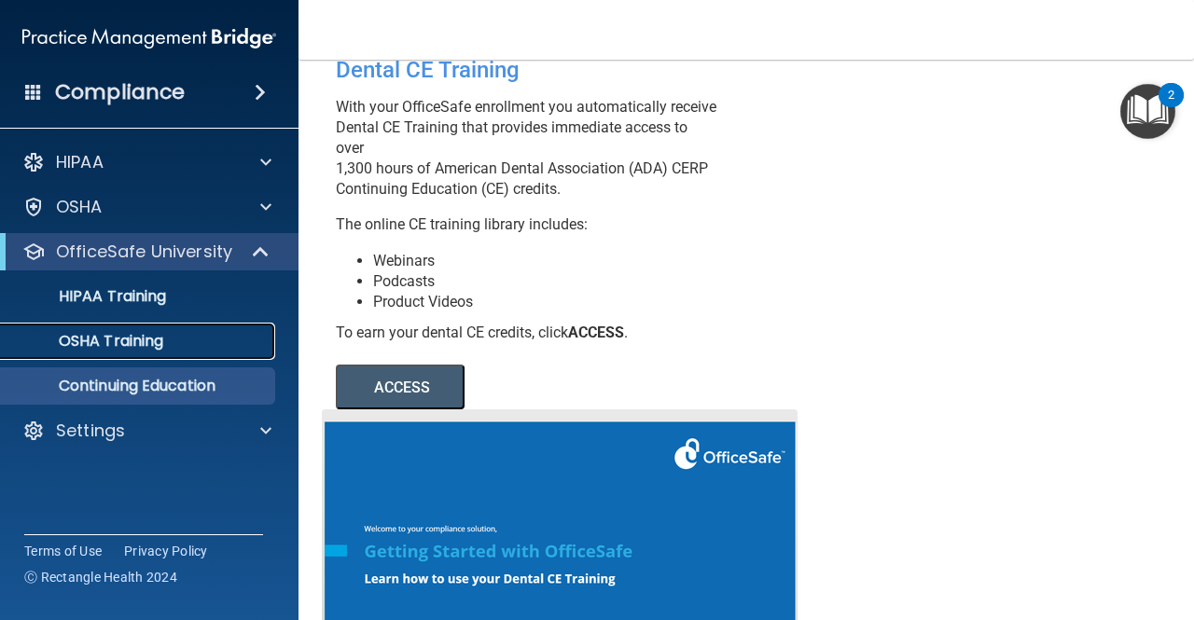
click at [190, 349] on div "OSHA Training" at bounding box center [139, 341] width 255 height 19
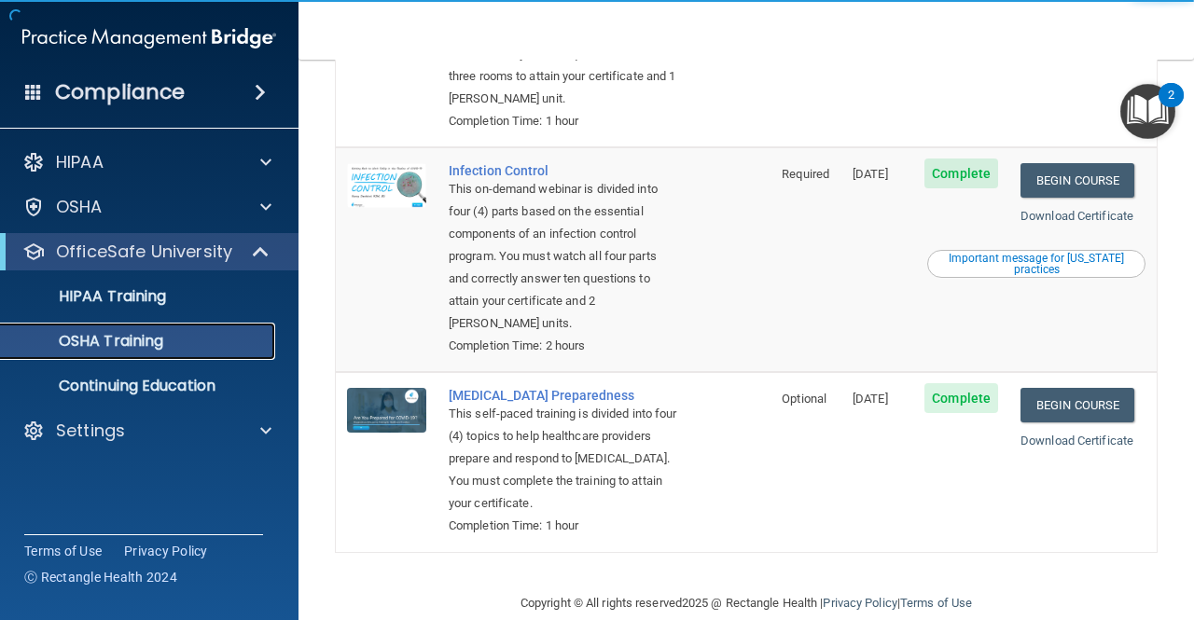
scroll to position [518, 0]
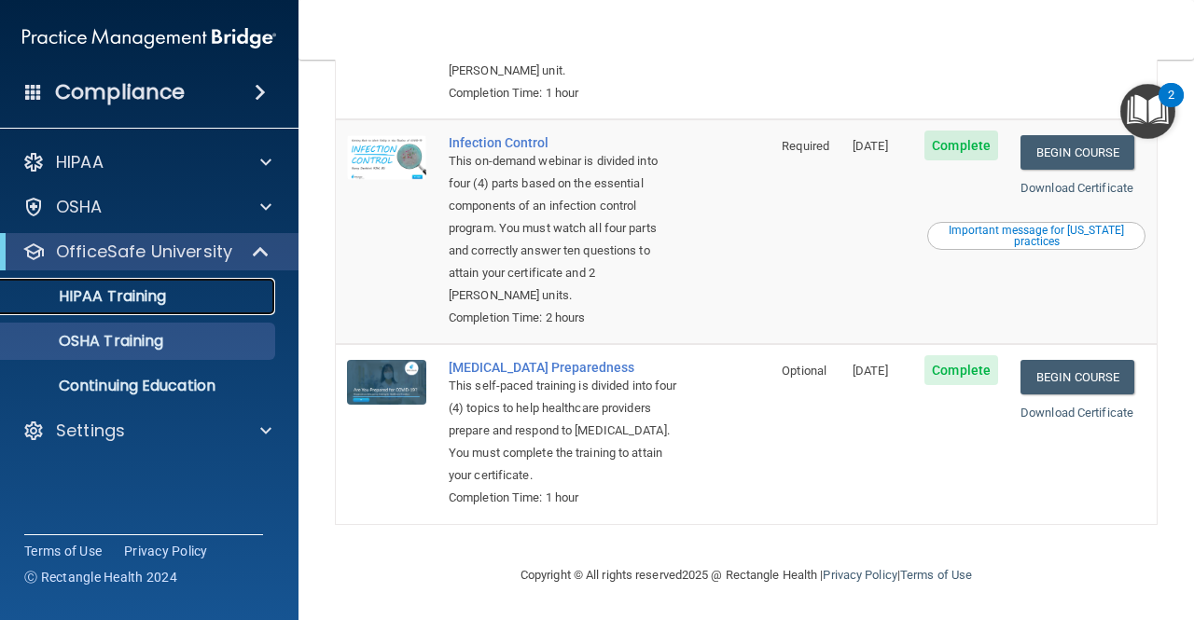
click at [221, 285] on link "HIPAA Training" at bounding box center [128, 296] width 294 height 37
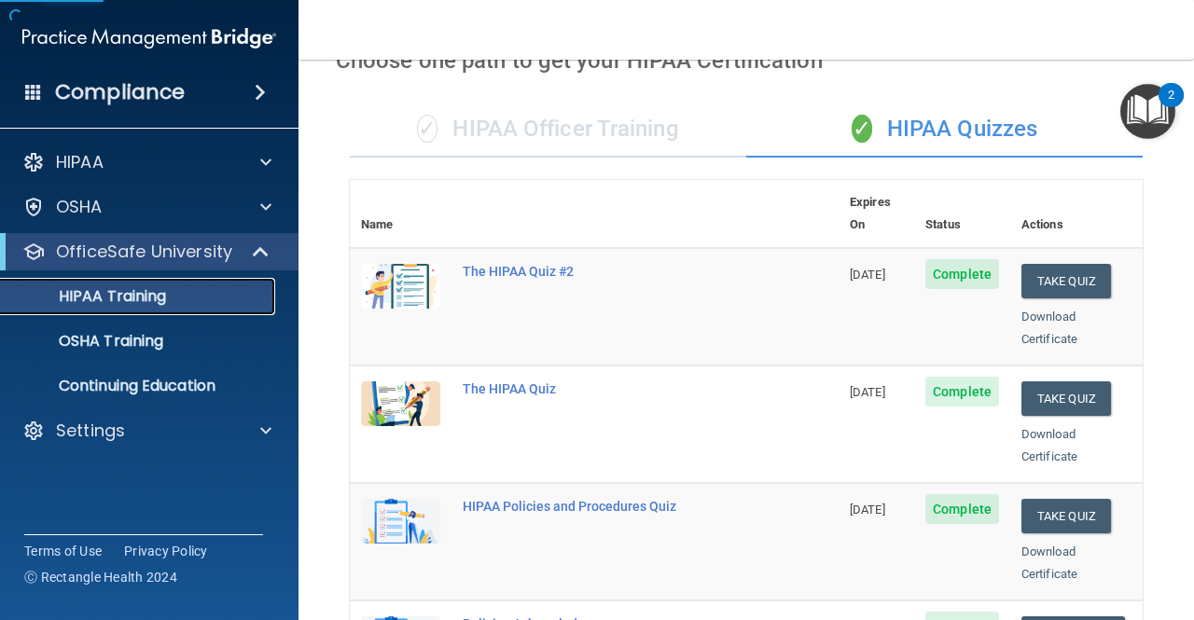
scroll to position [863, 0]
